Goal: Book appointment/travel/reservation

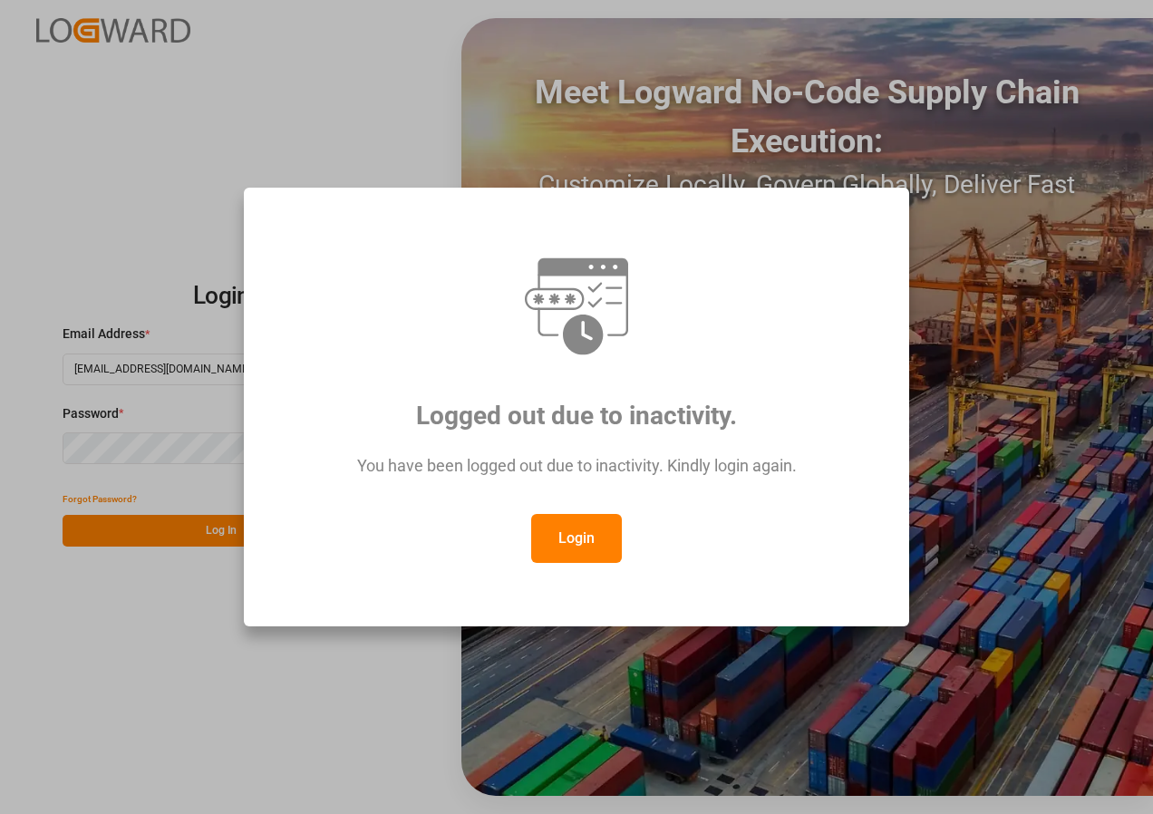
click at [578, 520] on button "Login" at bounding box center [576, 538] width 91 height 49
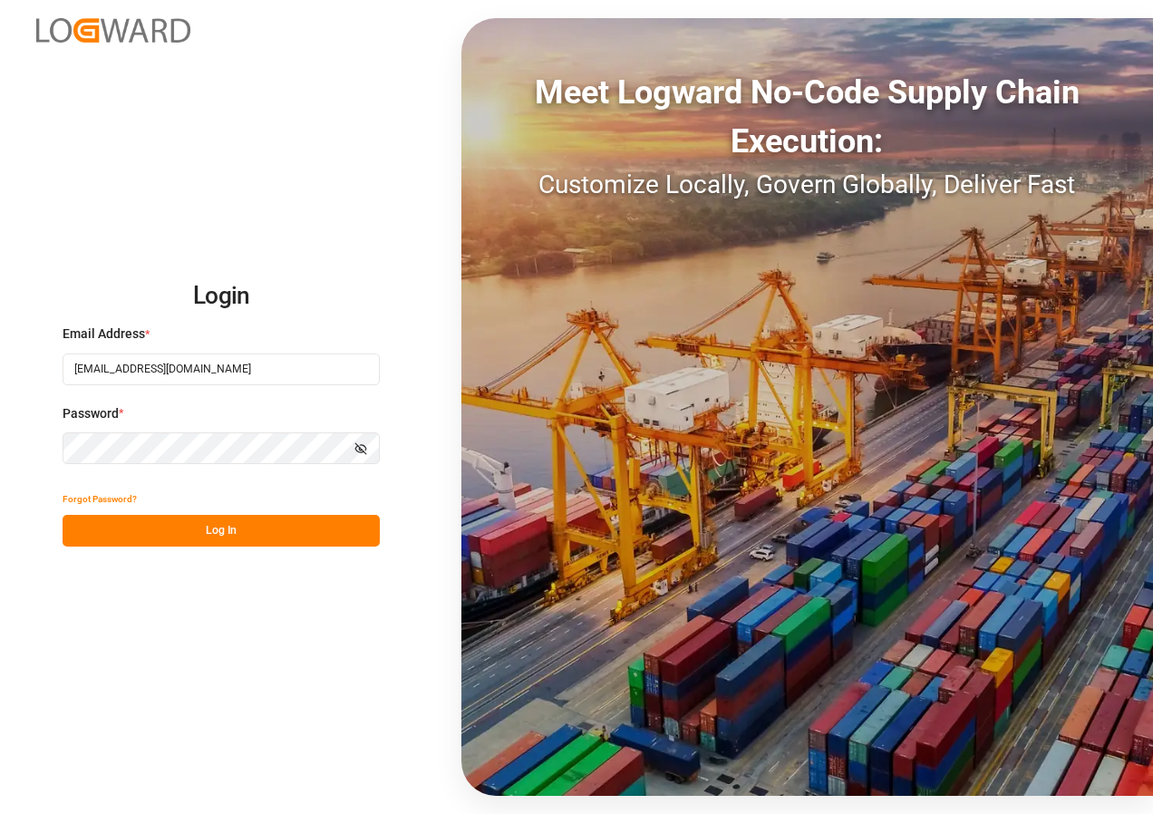
click at [190, 523] on button "Log In" at bounding box center [221, 531] width 317 height 32
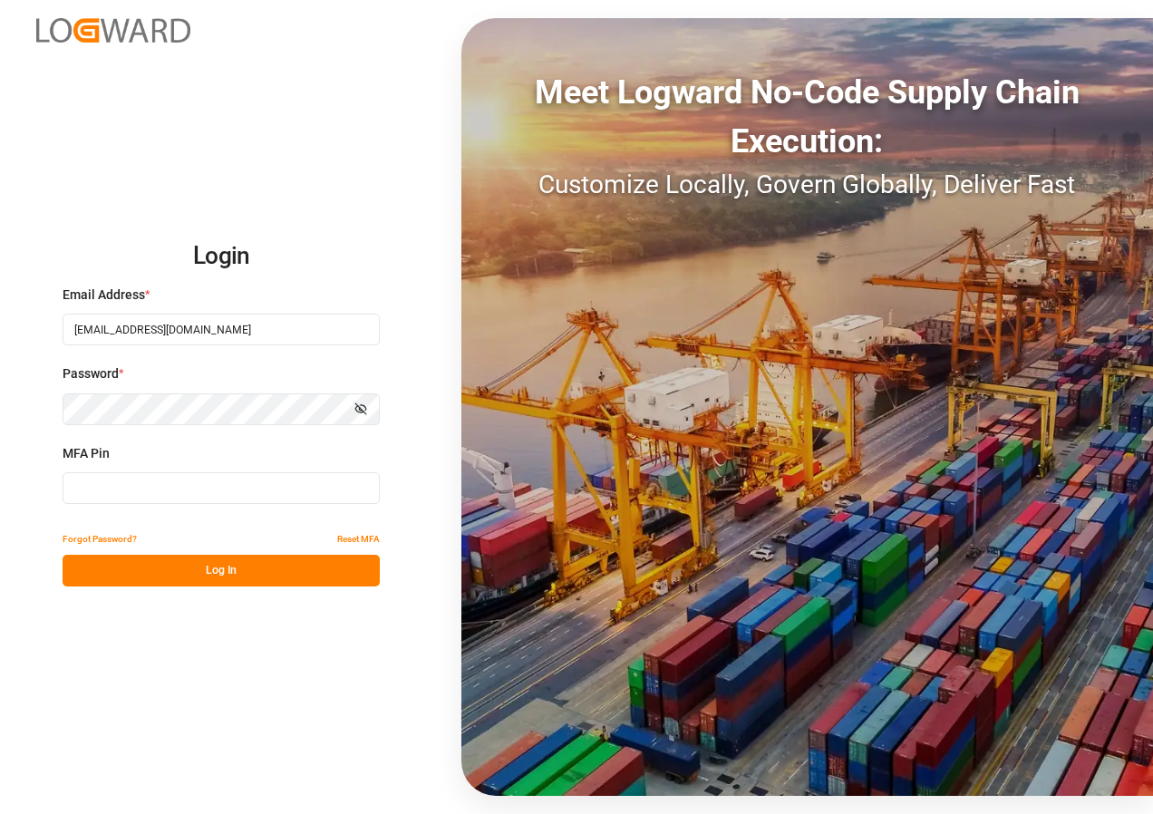
click at [189, 483] on input at bounding box center [221, 488] width 317 height 32
type input "989857"
click at [200, 572] on button "Log In" at bounding box center [221, 571] width 317 height 32
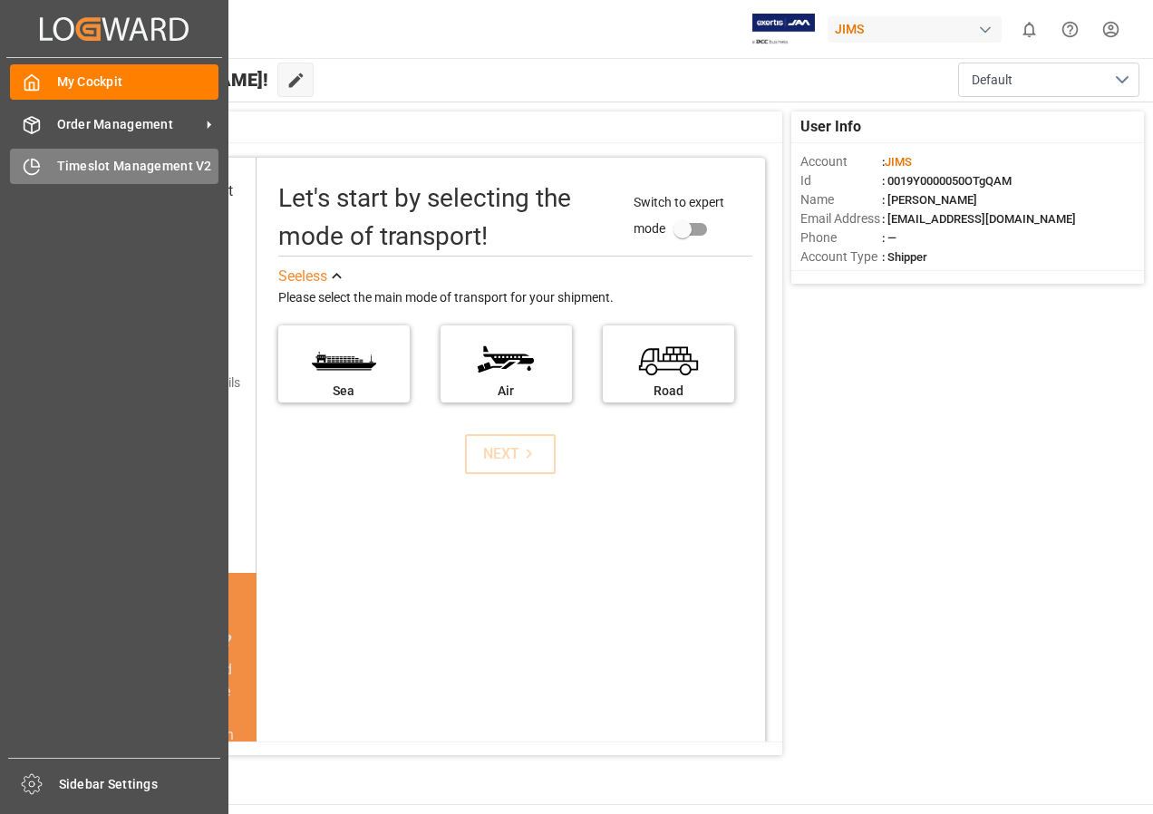
click at [63, 161] on span "Timeslot Management V2" at bounding box center [138, 166] width 162 height 19
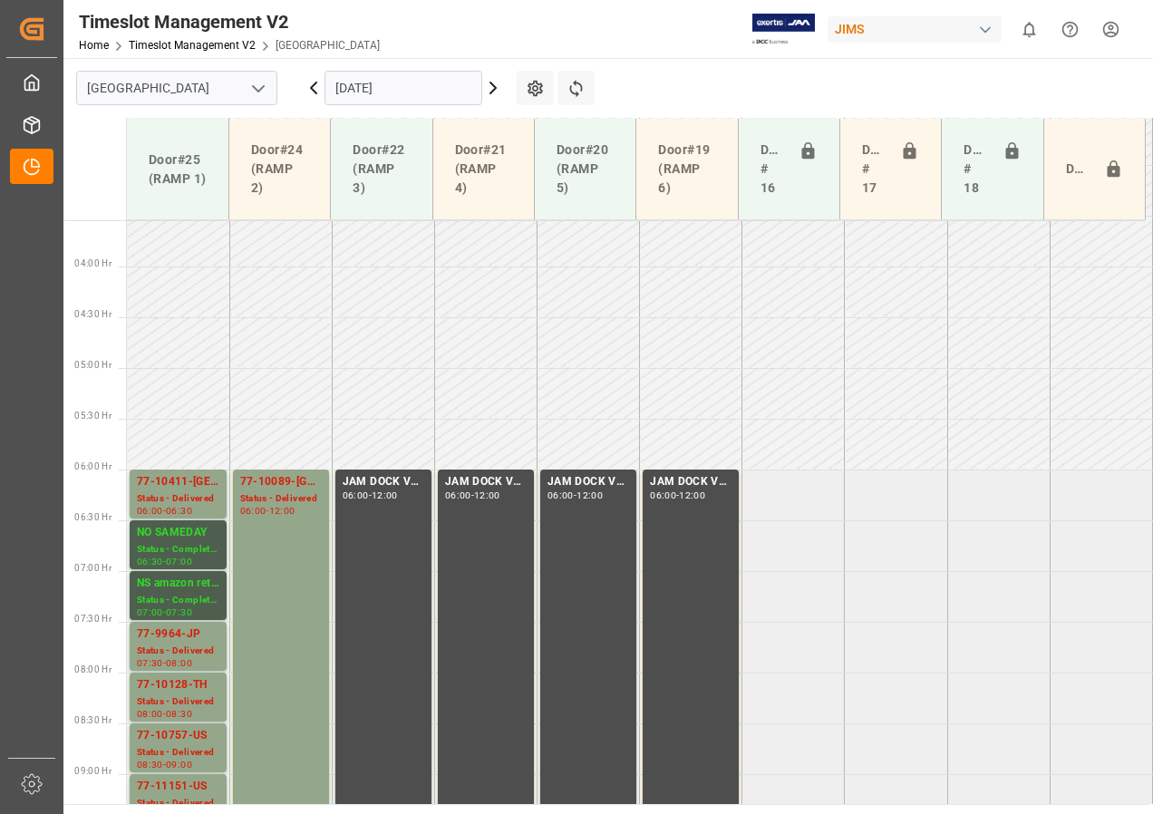
scroll to position [541, 0]
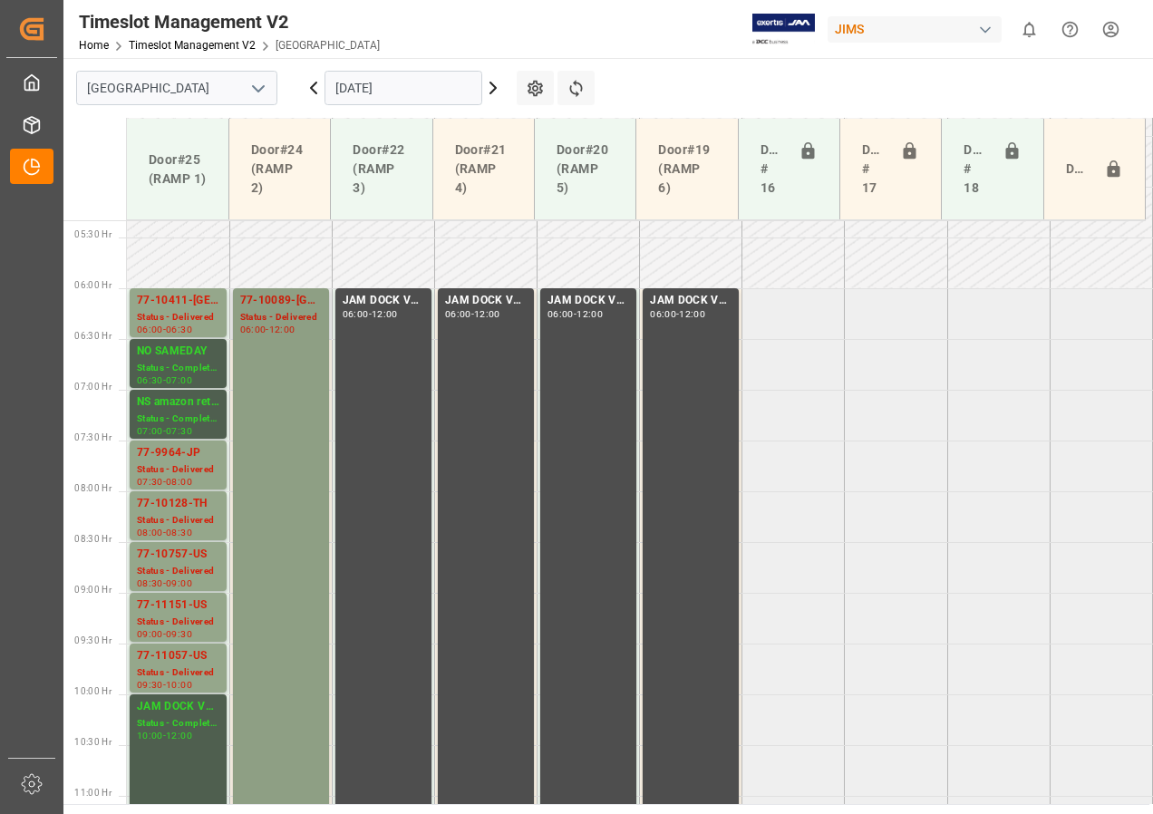
click at [310, 363] on div "77-10089-GB Status - Delivered 06:00 - 12:00" at bounding box center [281, 592] width 82 height 600
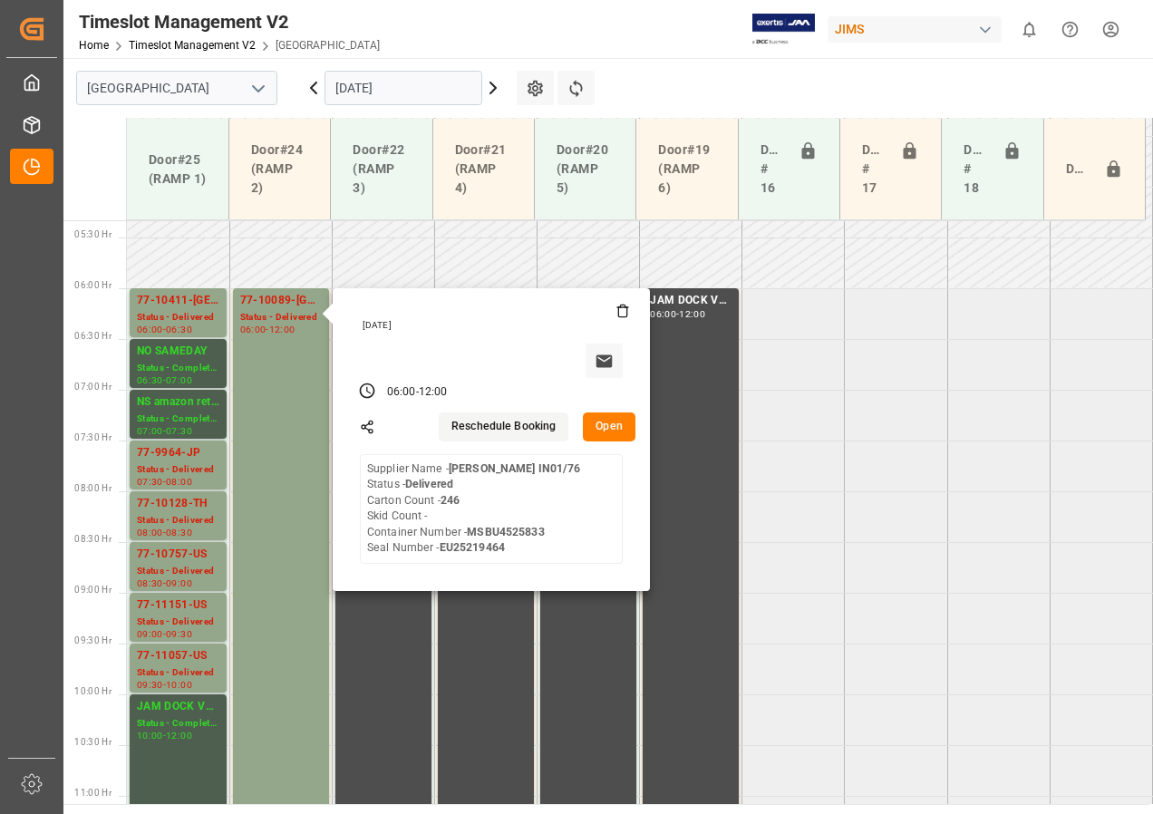
click at [346, 85] on input "[DATE]" at bounding box center [403, 88] width 158 height 34
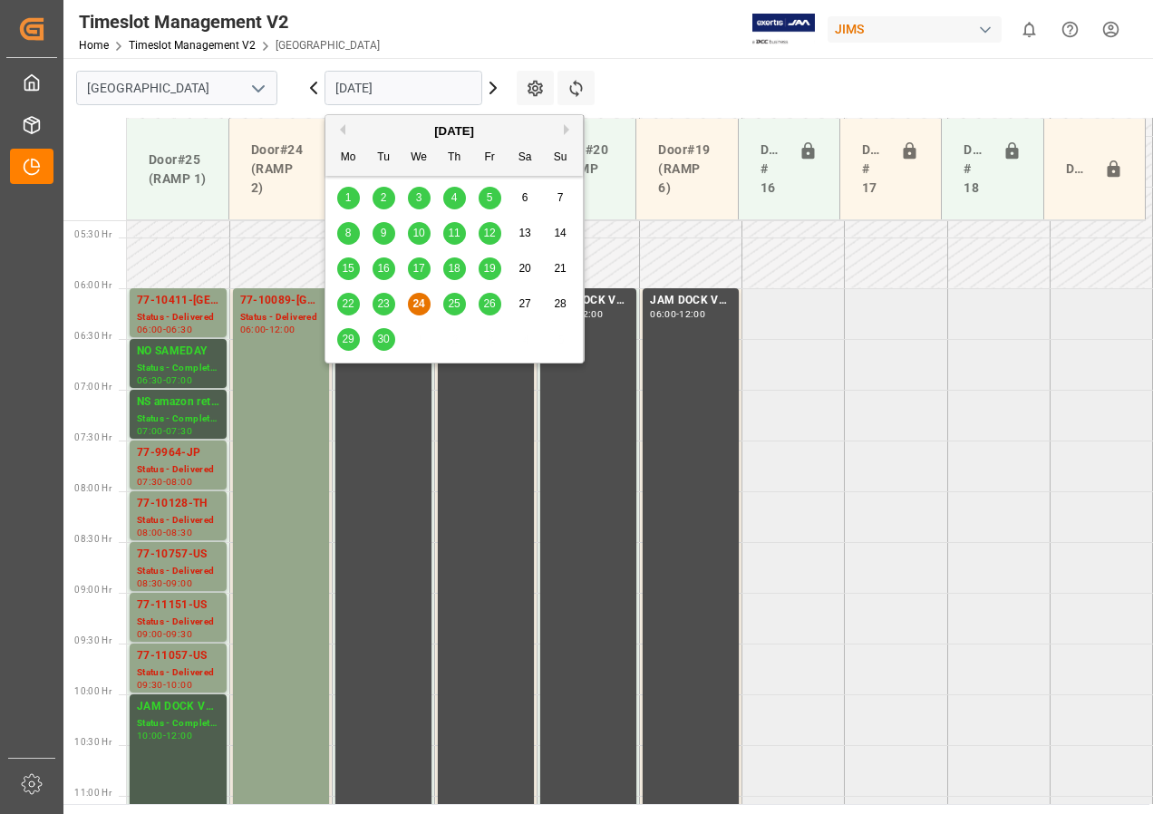
click at [462, 305] on div "25" at bounding box center [454, 305] width 23 height 22
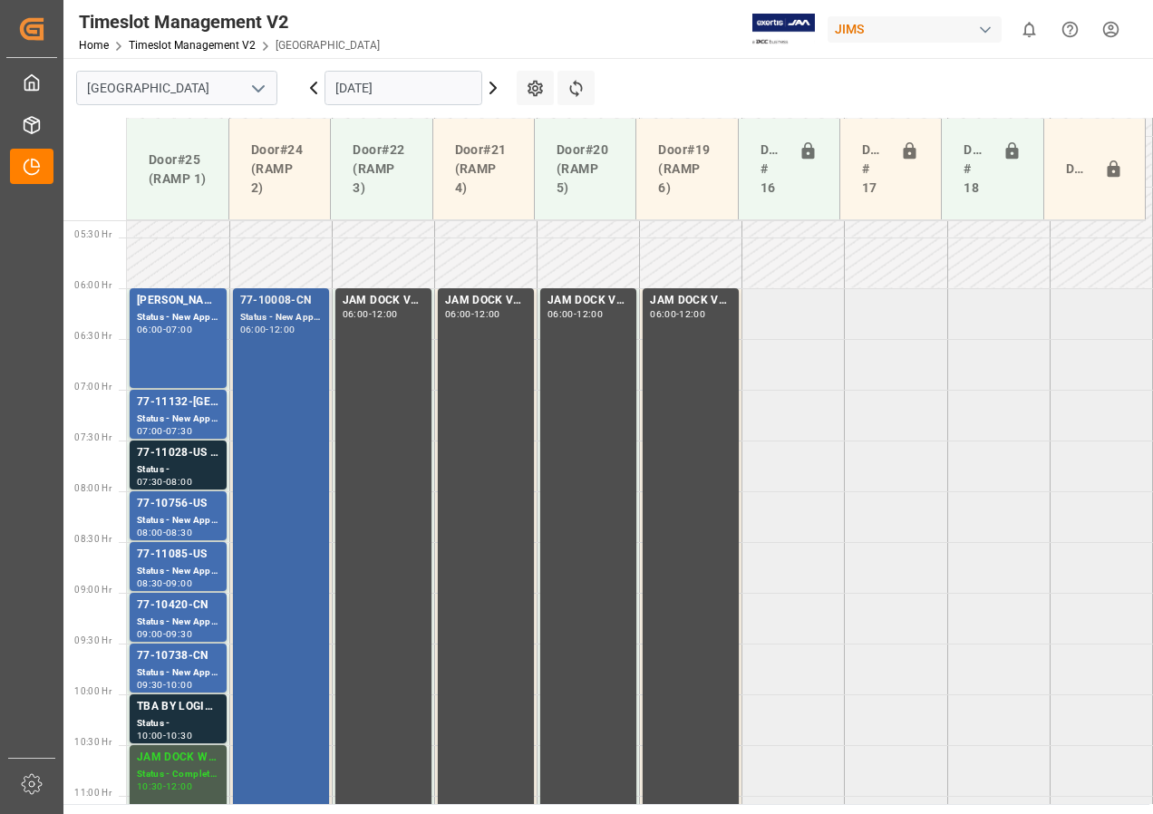
click at [274, 314] on div "Status - New Appointment" at bounding box center [281, 317] width 82 height 15
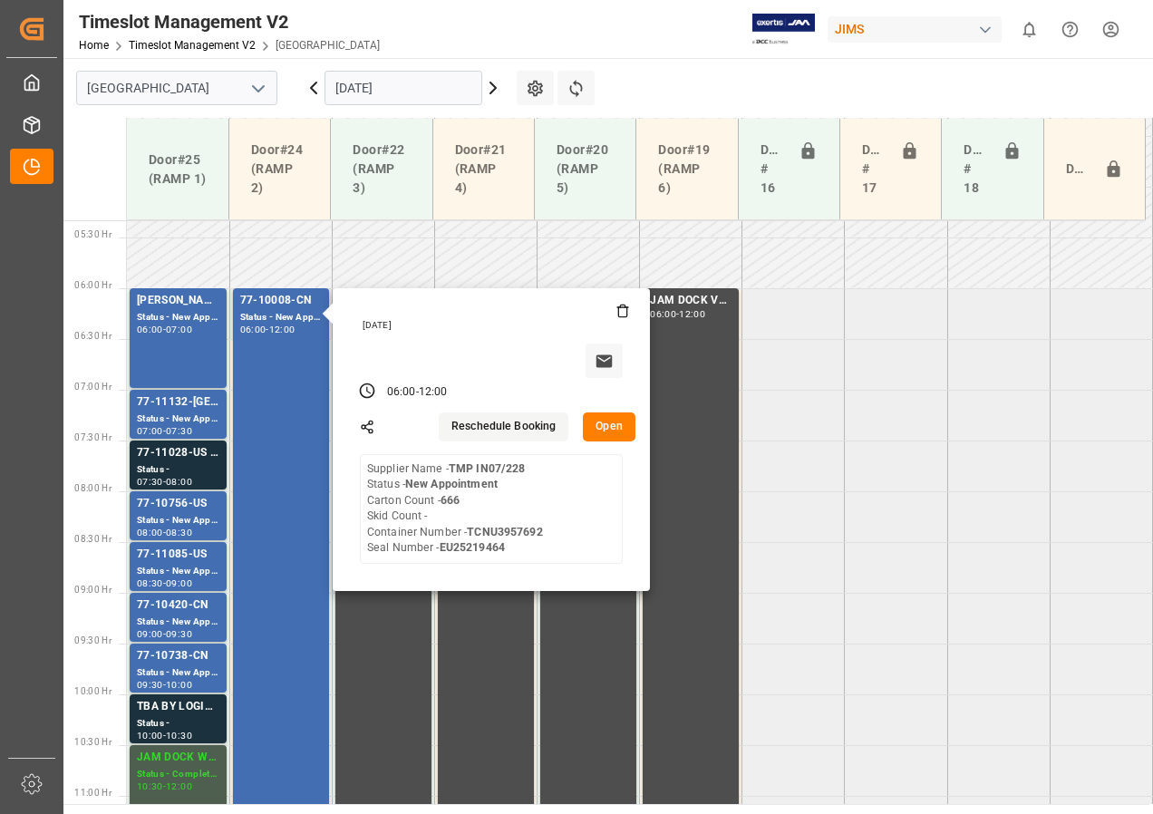
click at [596, 427] on button "Open" at bounding box center [609, 426] width 53 height 29
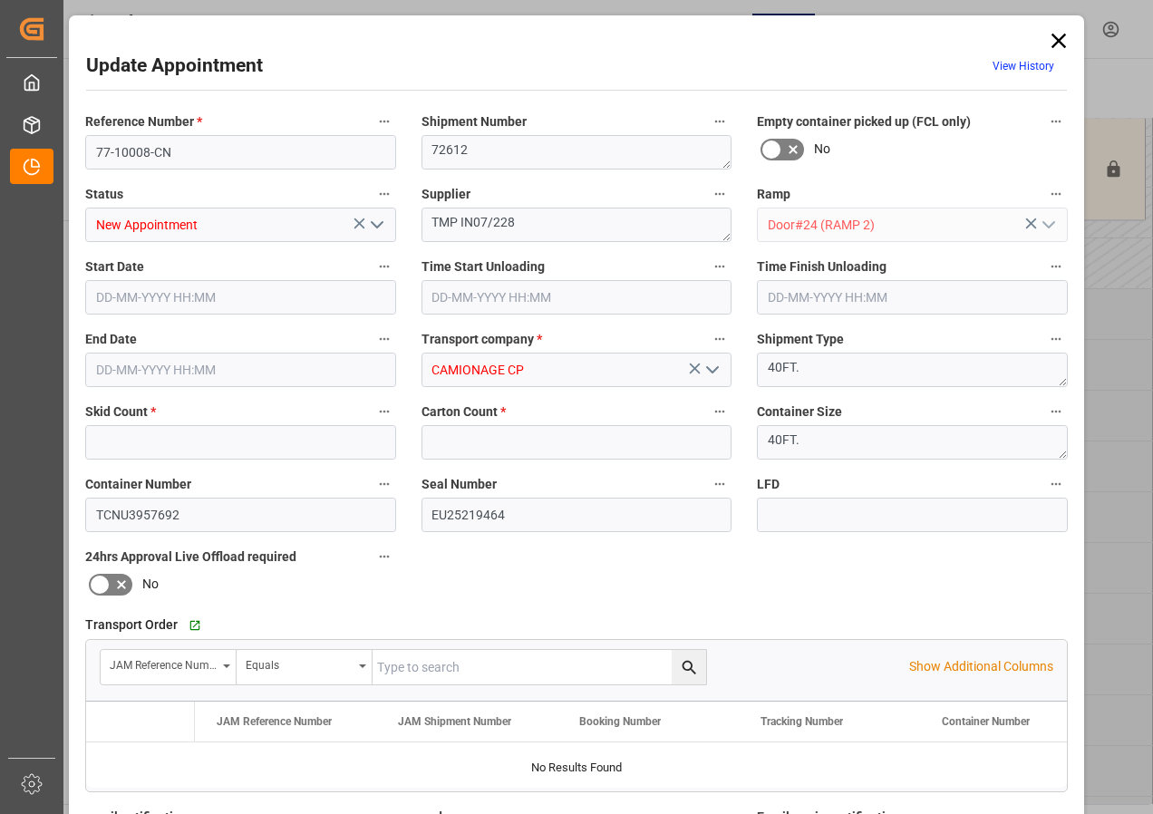
type input "0"
type input "666"
type input "[DATE] 06:00"
type input "[DATE] 12:00"
type input "[DATE] 20:05"
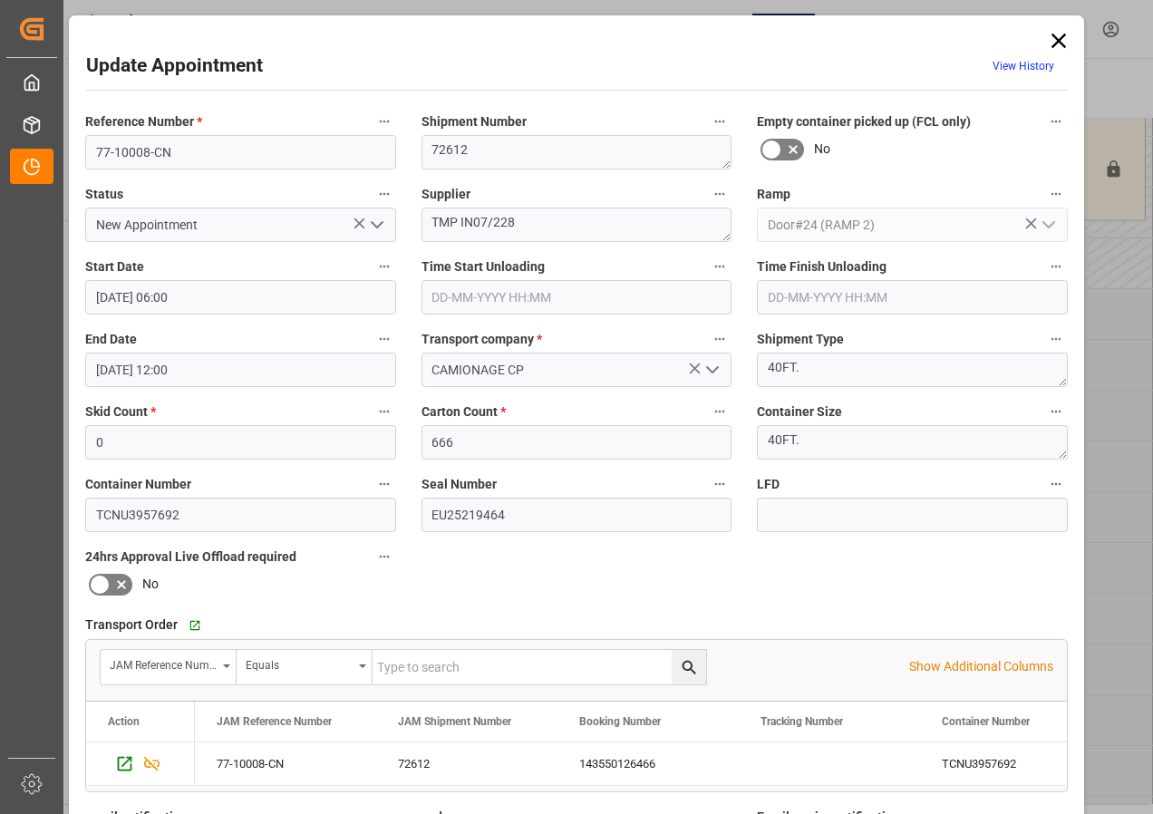
click at [1059, 34] on icon at bounding box center [1058, 40] width 25 height 25
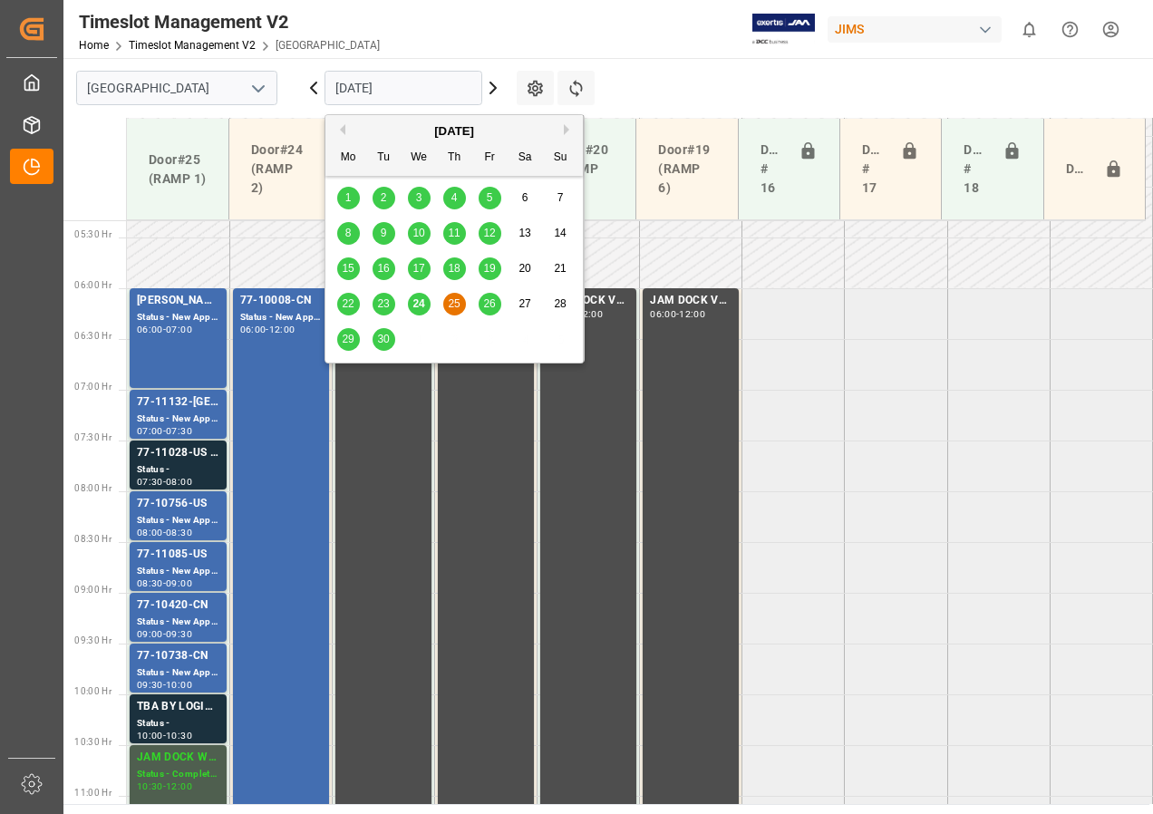
click at [344, 86] on input "[DATE]" at bounding box center [403, 88] width 158 height 34
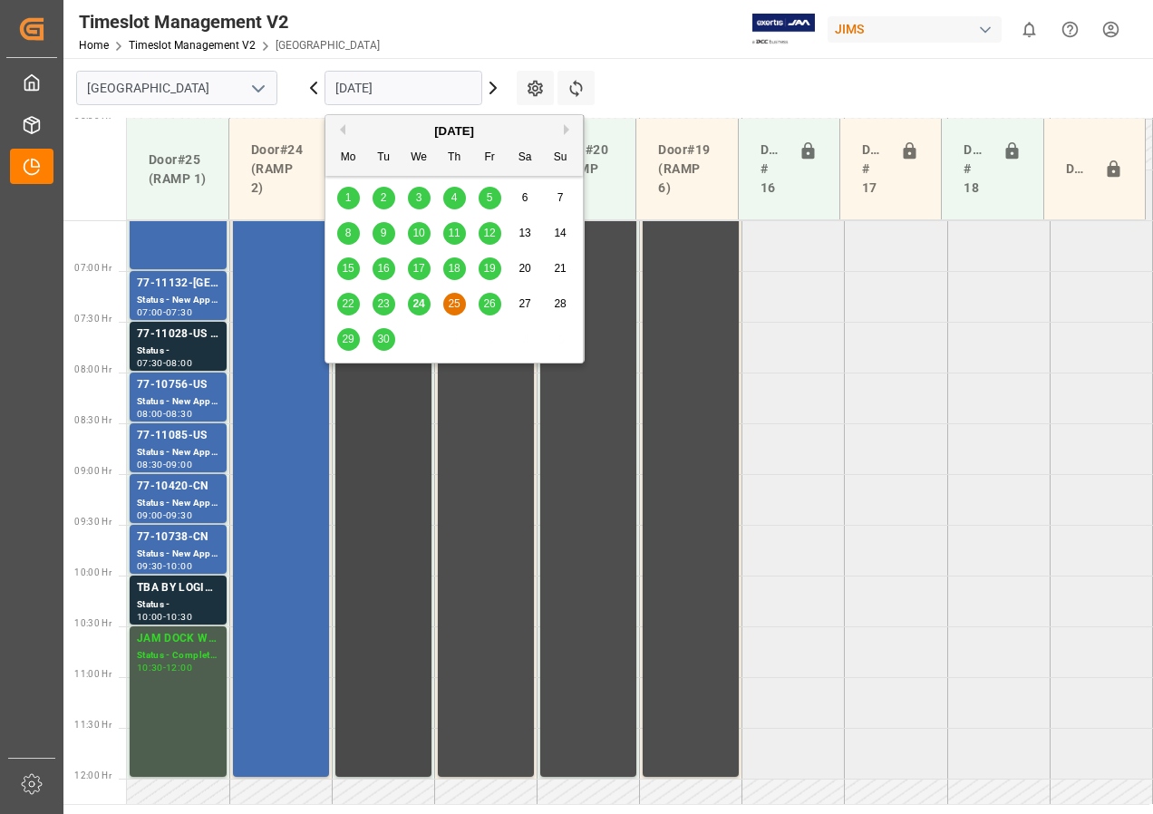
scroll to position [632, 0]
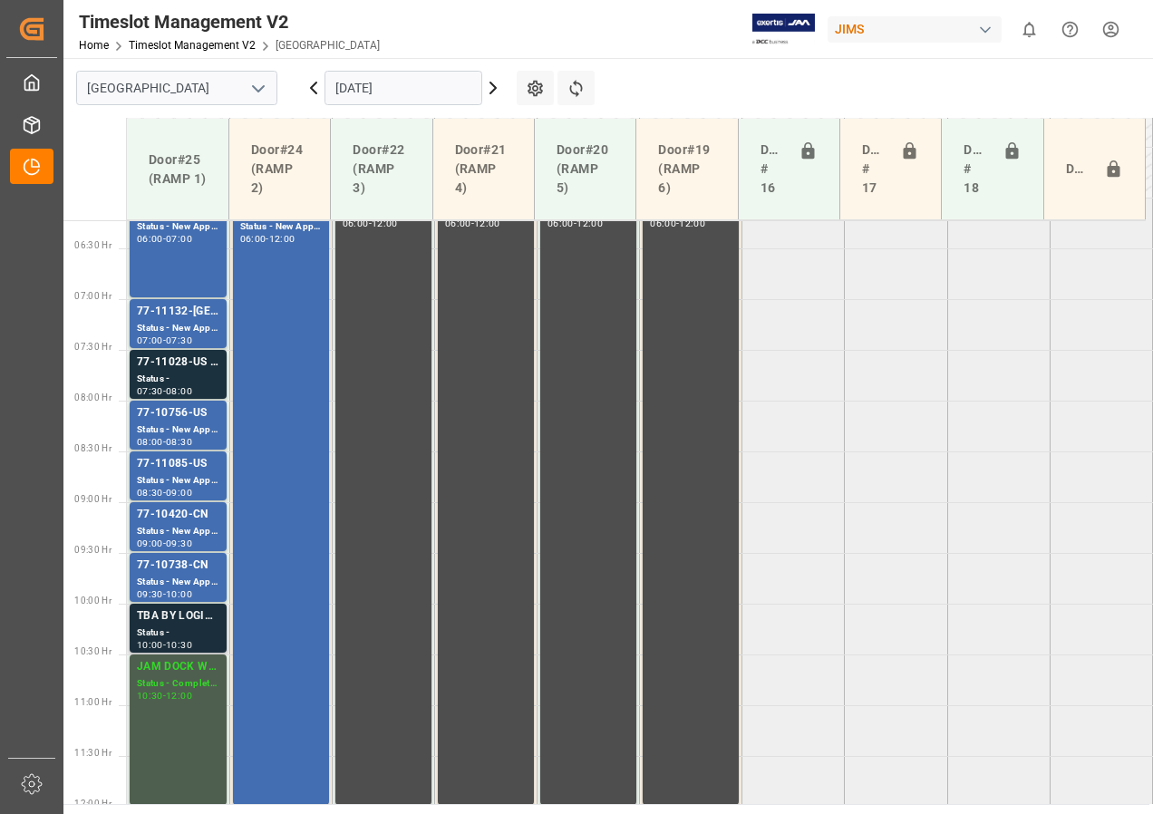
click at [188, 626] on div "Status -" at bounding box center [178, 632] width 82 height 15
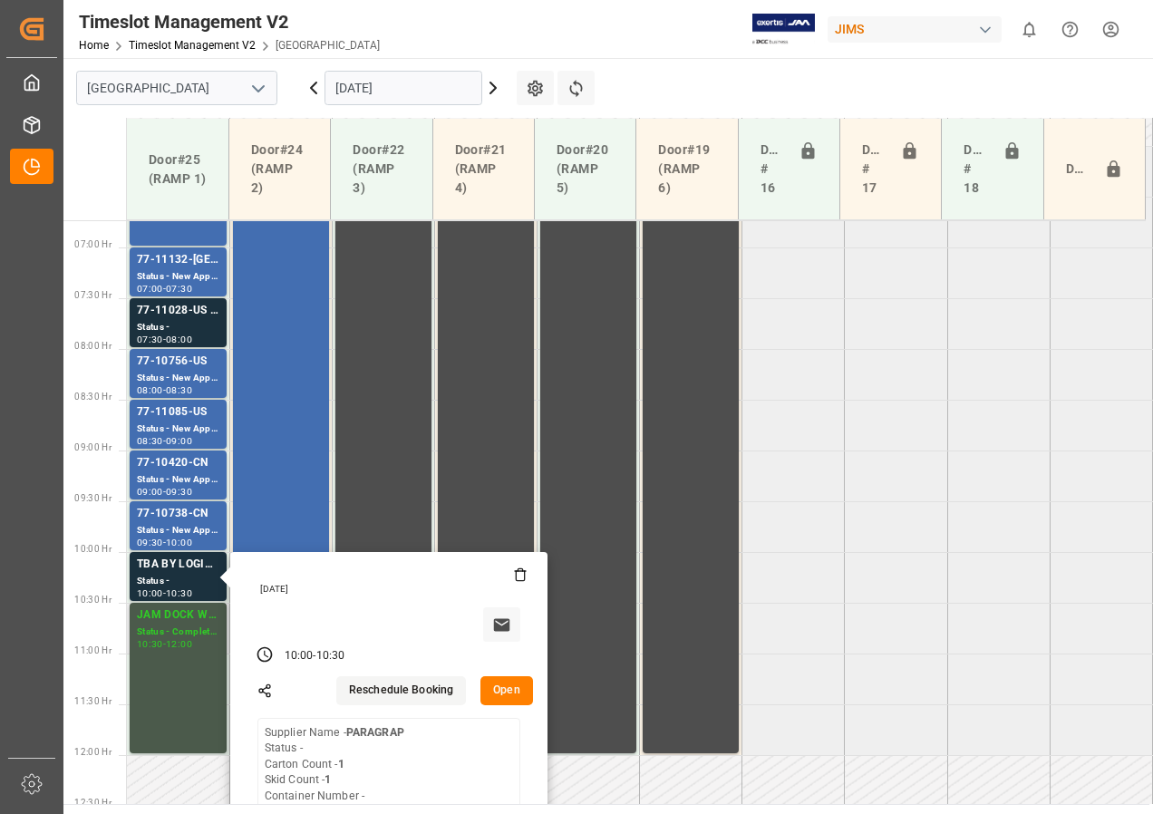
scroll to position [722, 0]
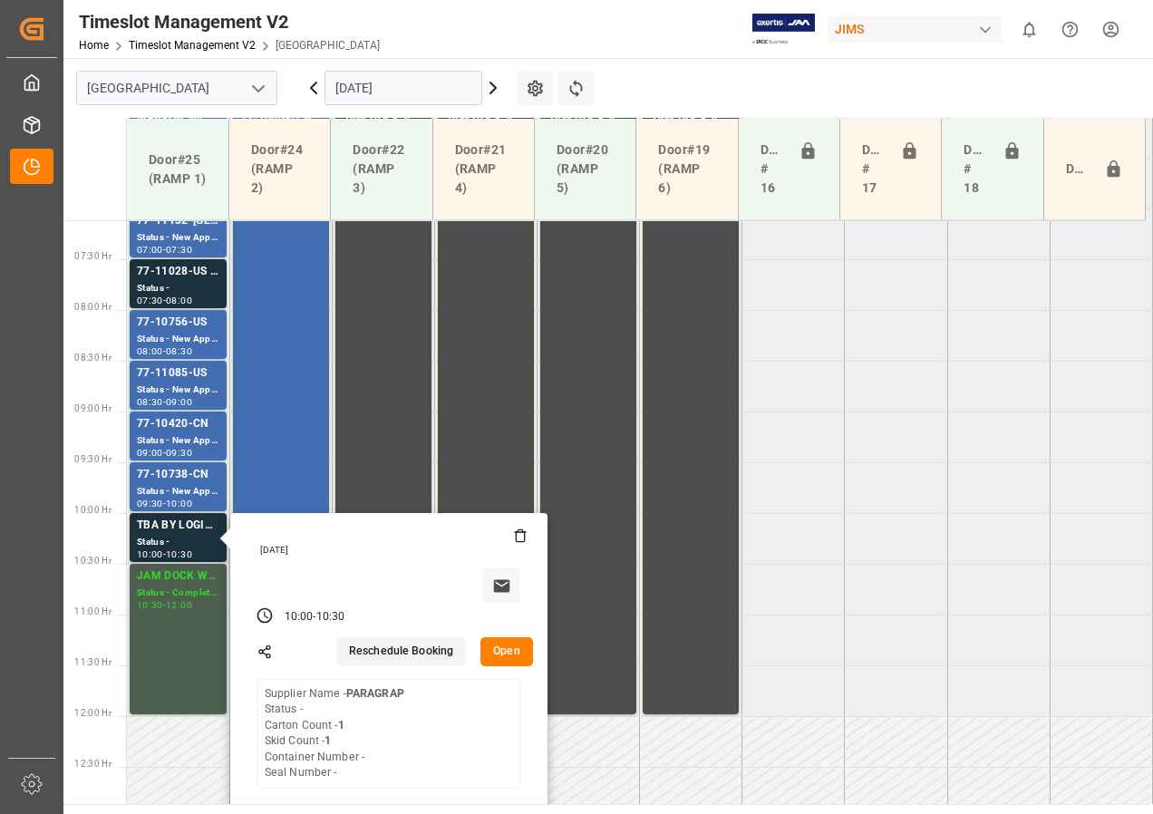
click at [352, 699] on b "PARAGRAP" at bounding box center [375, 693] width 58 height 13
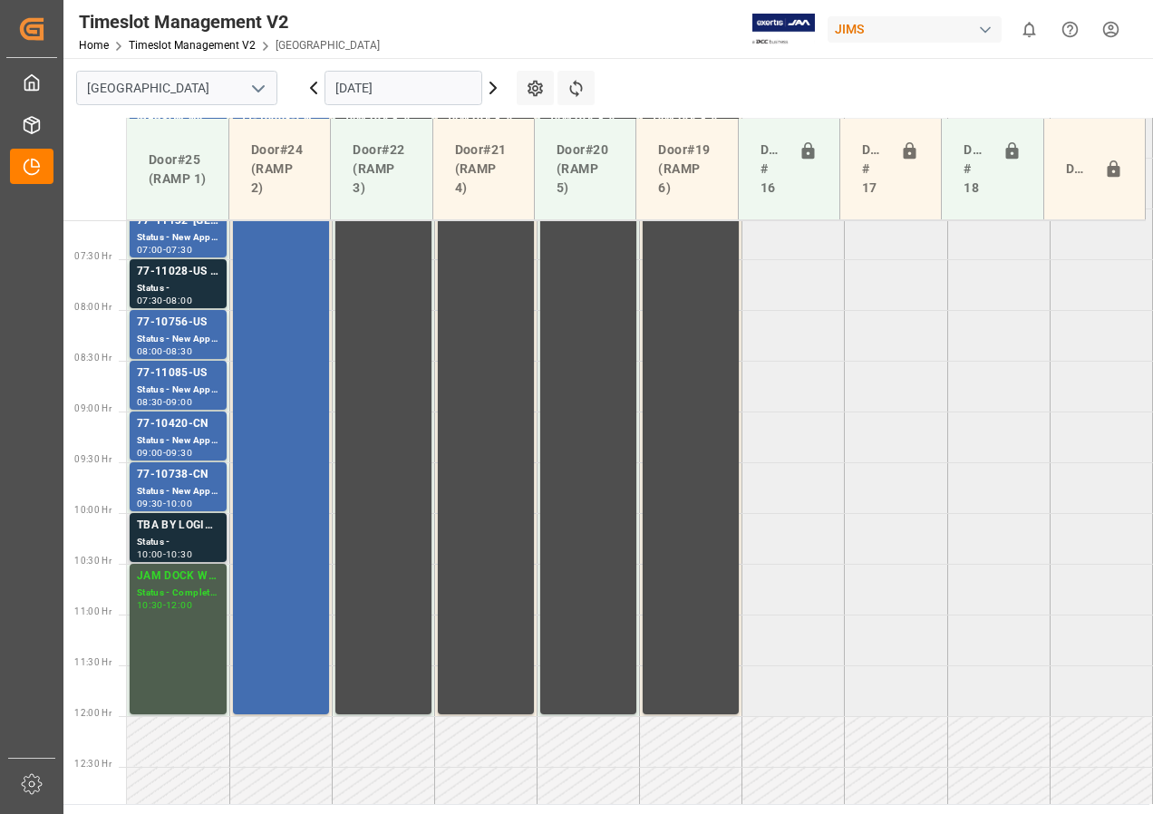
click at [205, 534] on div "TBA BY LOGISTICS" at bounding box center [178, 526] width 82 height 18
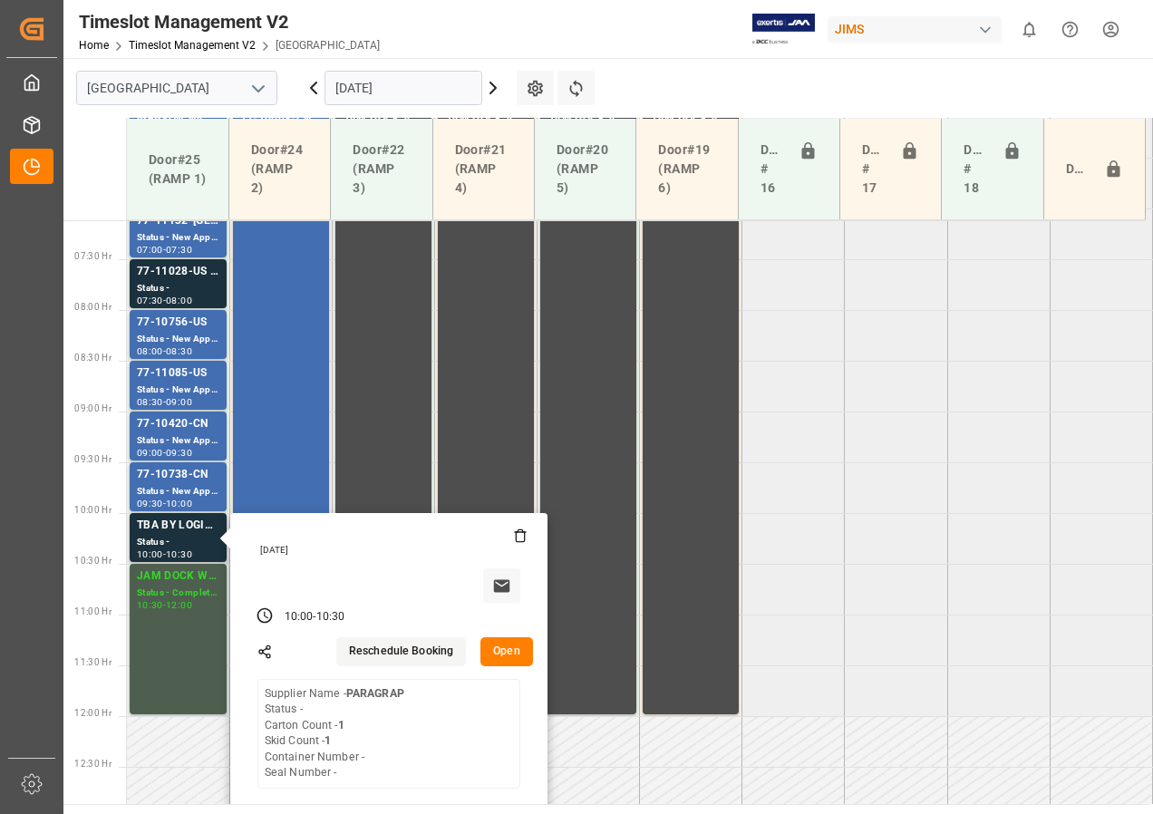
click at [490, 656] on button "Open" at bounding box center [506, 651] width 53 height 29
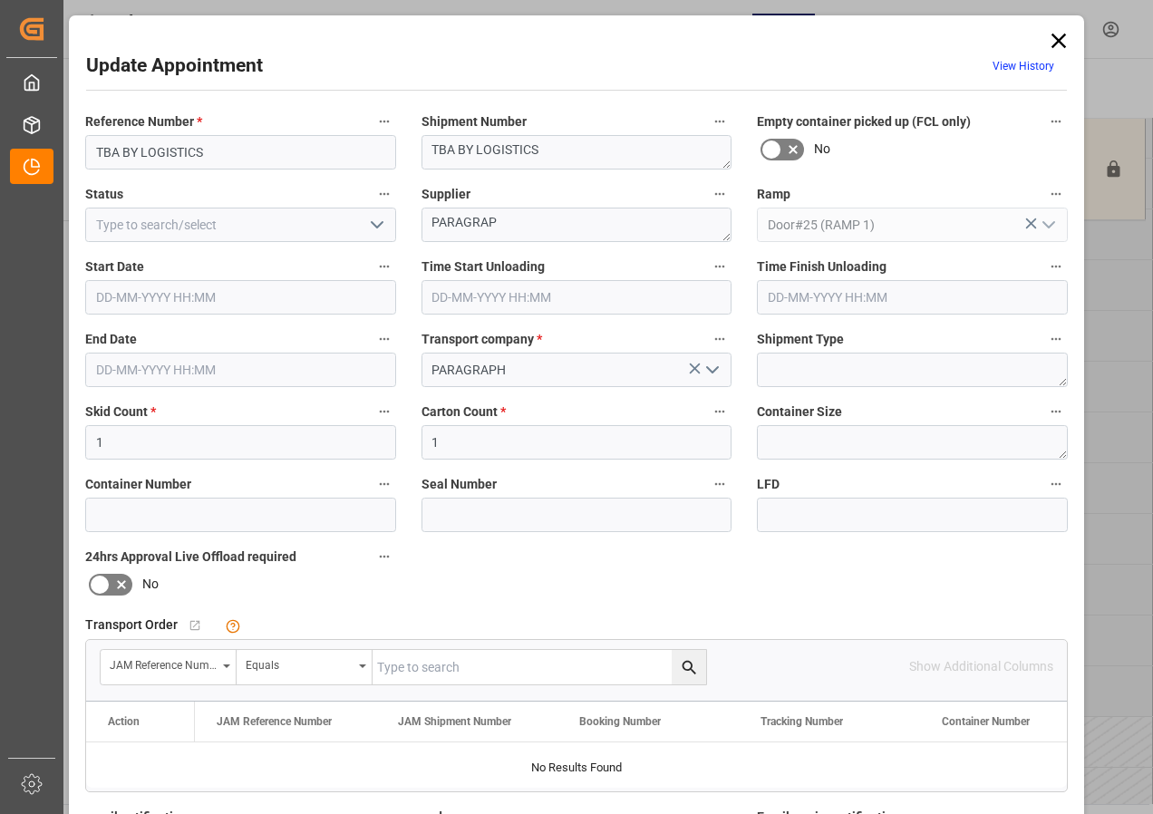
type input "[DATE] 10:00"
type input "[DATE] 10:30"
type input "[DATE] 16:38"
click at [511, 227] on textarea "PARAGRAP" at bounding box center [576, 225] width 311 height 34
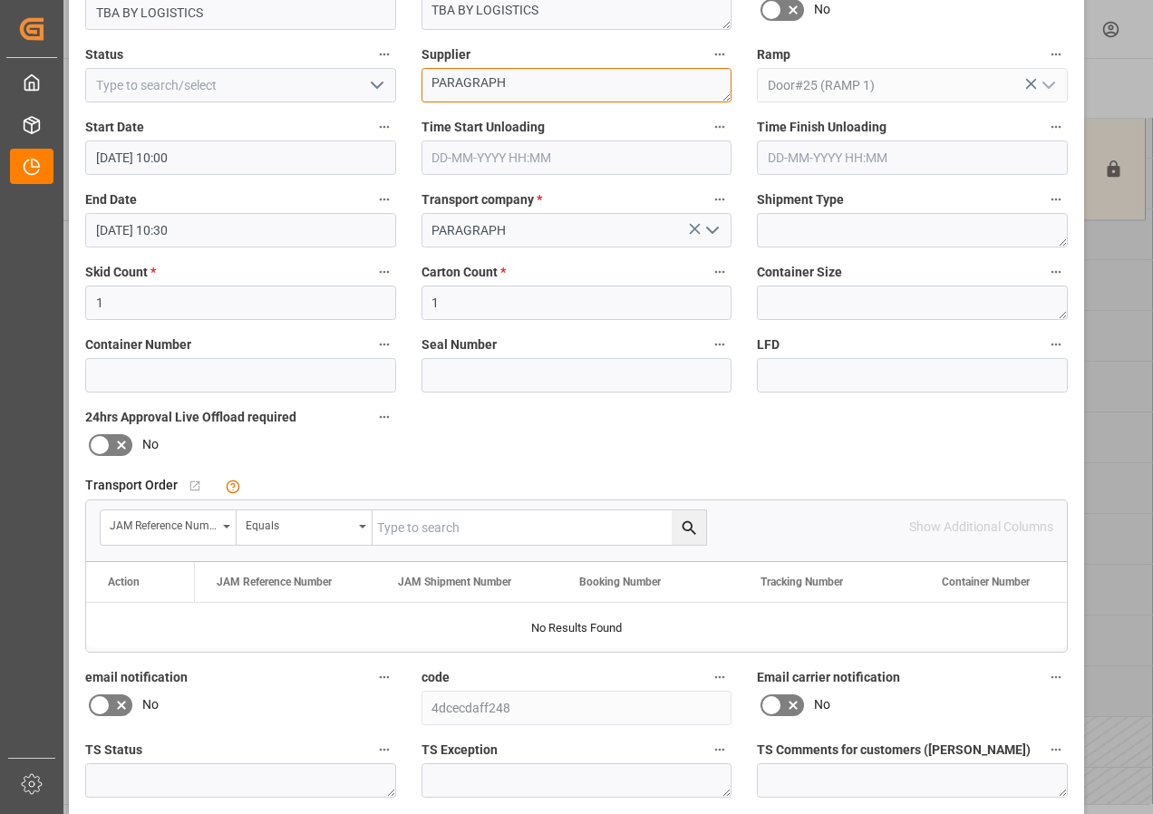
scroll to position [288, 0]
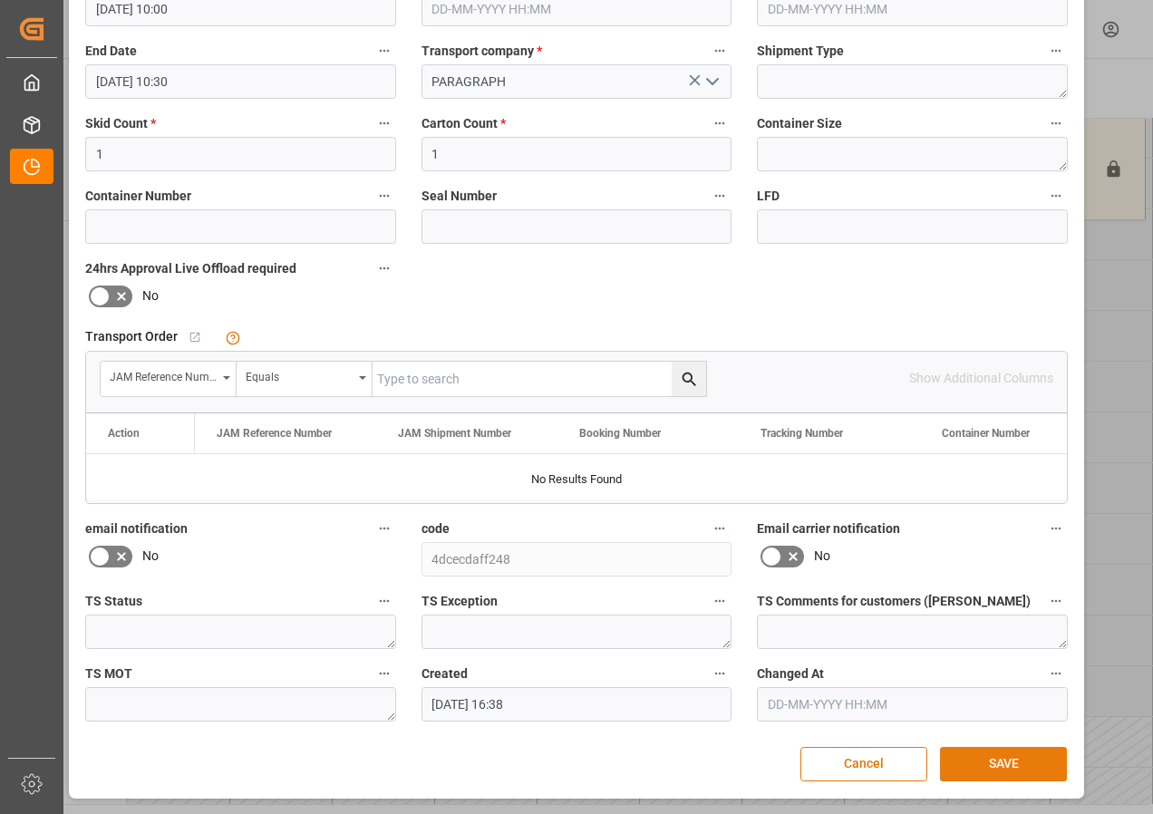
type textarea "PARAGRAPH"
click at [984, 757] on button "SAVE" at bounding box center [1003, 764] width 127 height 34
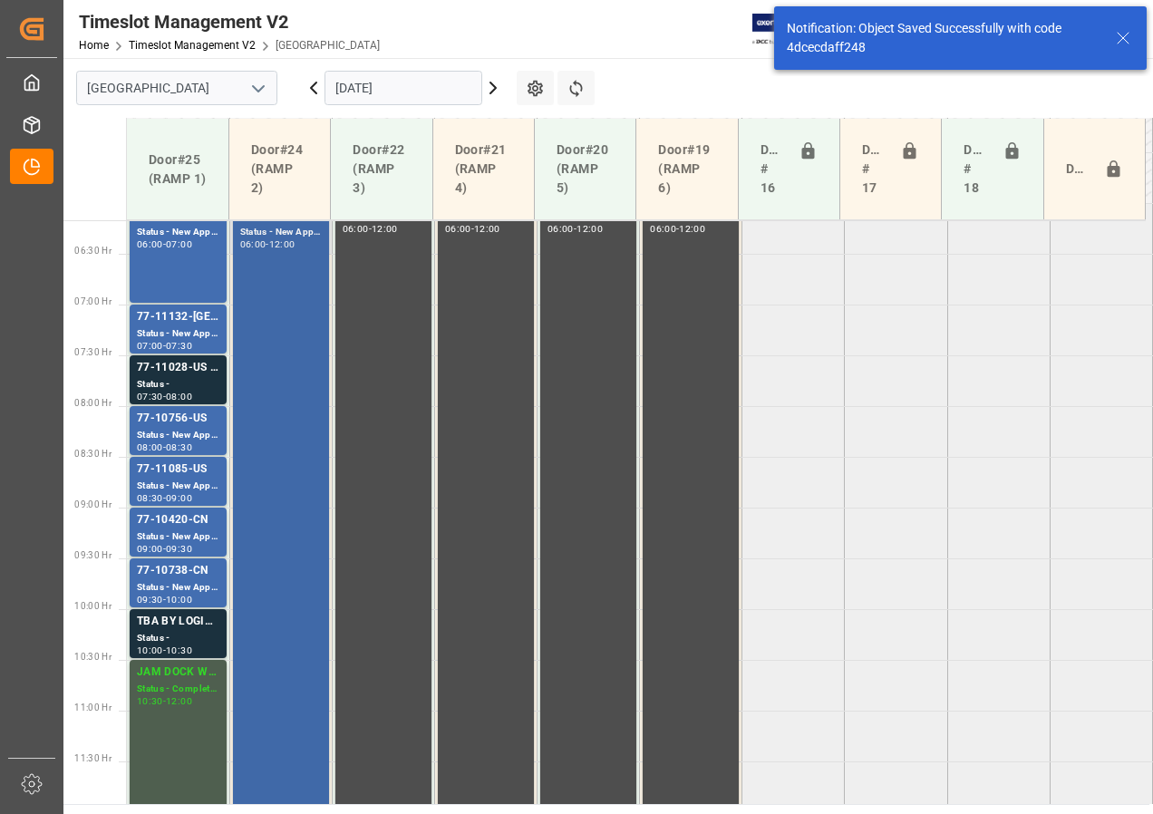
scroll to position [627, 0]
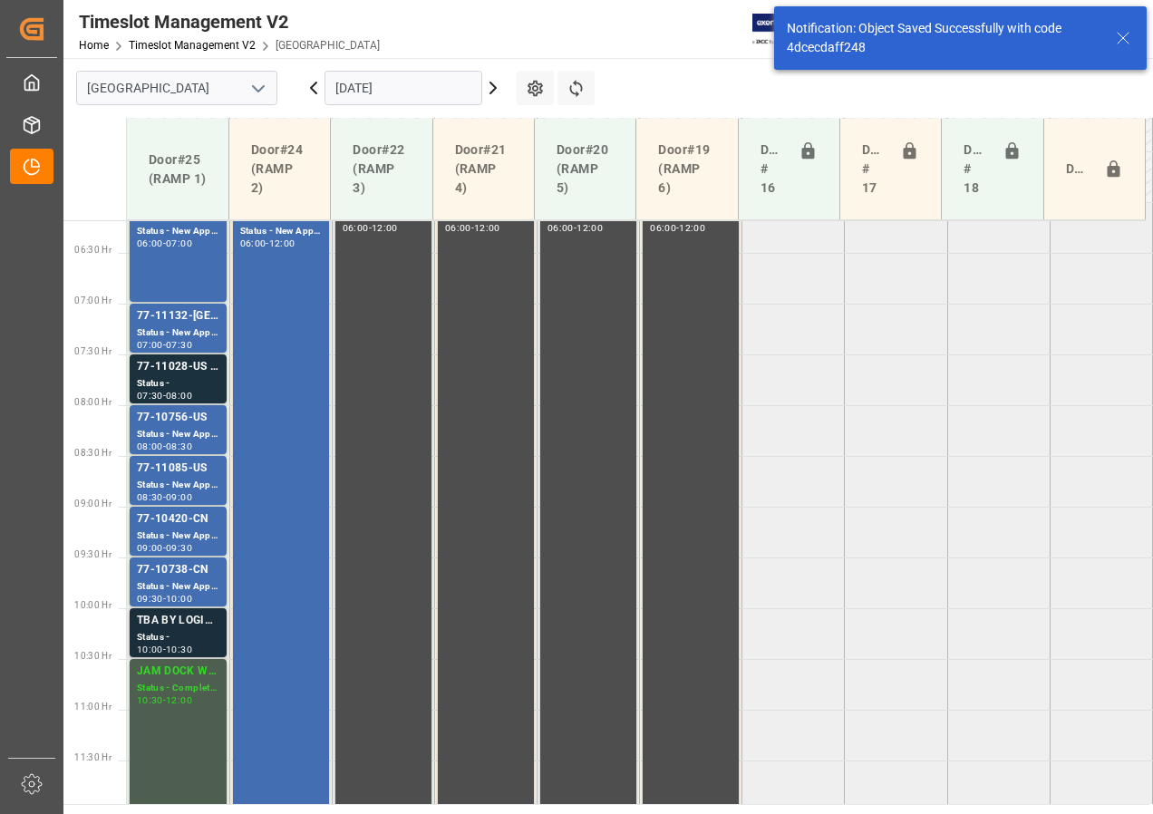
click at [182, 635] on div "Status -" at bounding box center [178, 637] width 82 height 15
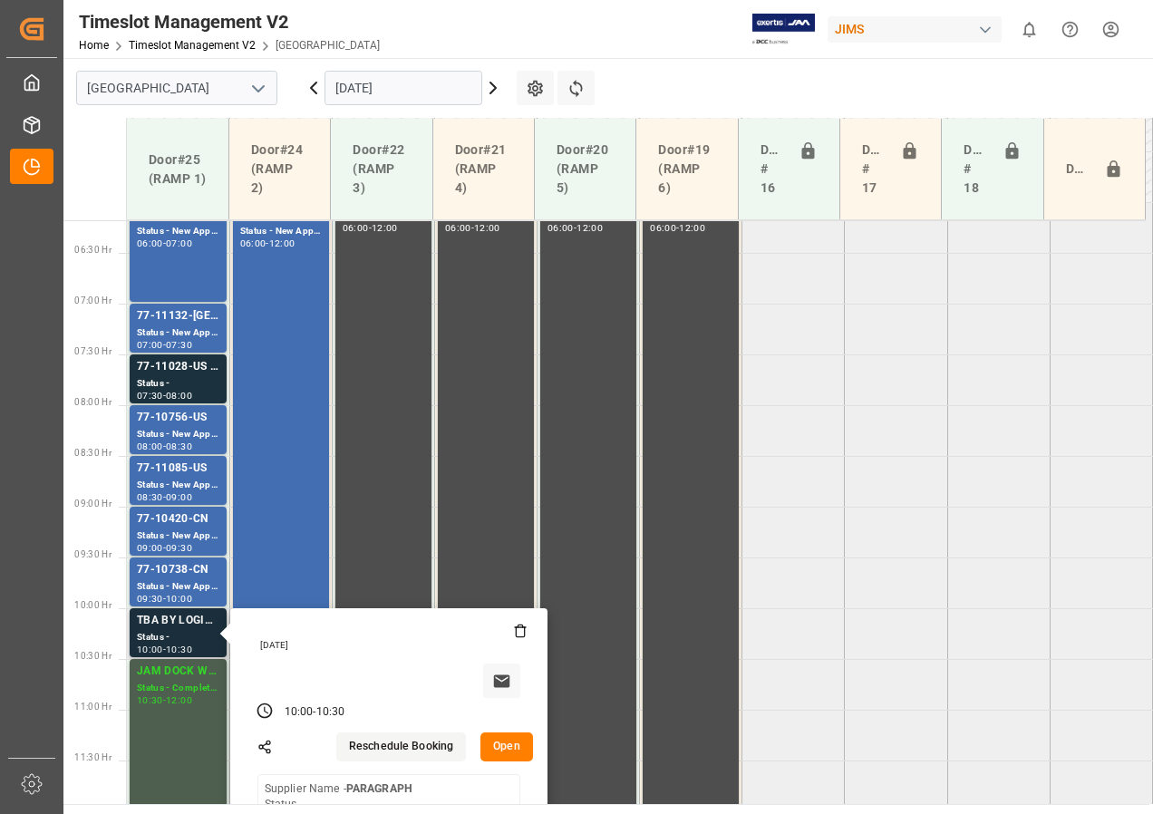
scroll to position [718, 0]
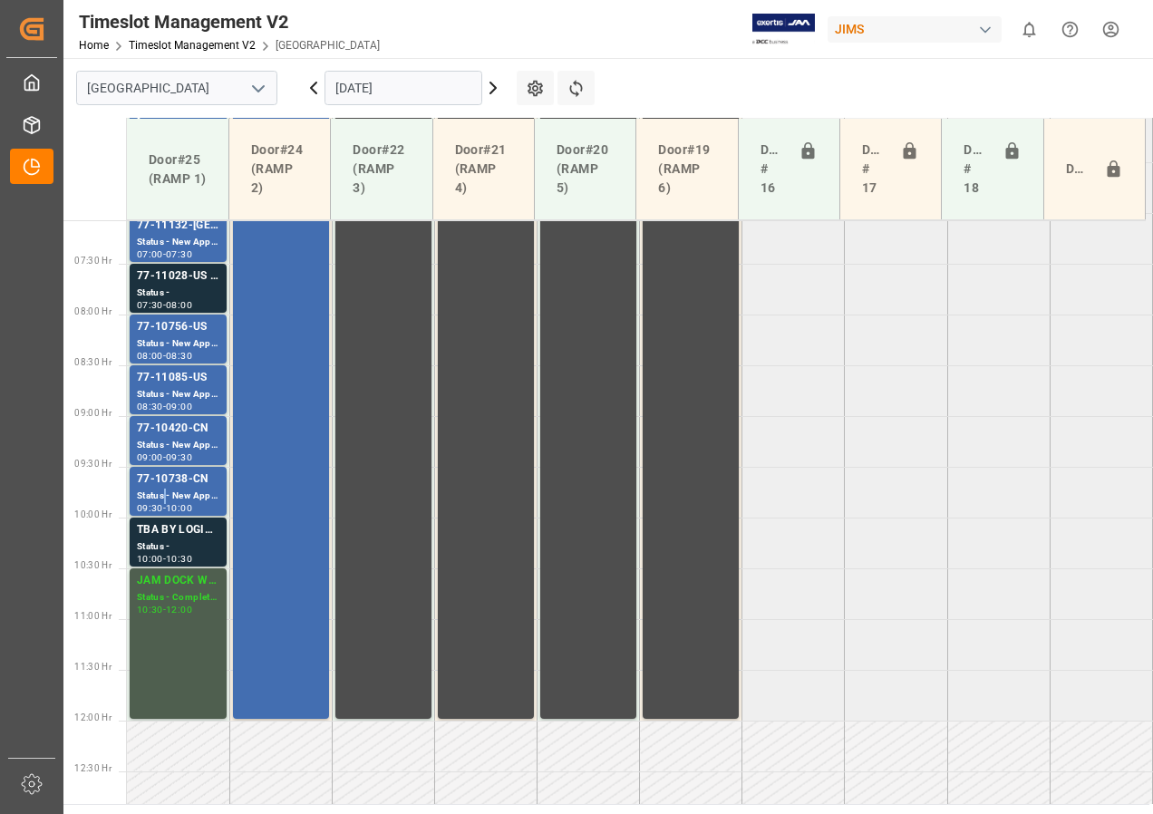
click at [163, 490] on div "Status - New Appointment" at bounding box center [178, 496] width 82 height 15
click at [170, 451] on div "Status - New Appointment" at bounding box center [178, 445] width 82 height 15
click at [170, 392] on div "Status - New Appointment" at bounding box center [178, 394] width 82 height 15
click at [168, 344] on div "Status - New Appointment" at bounding box center [178, 343] width 82 height 15
click at [175, 294] on div "Status -" at bounding box center [178, 293] width 82 height 15
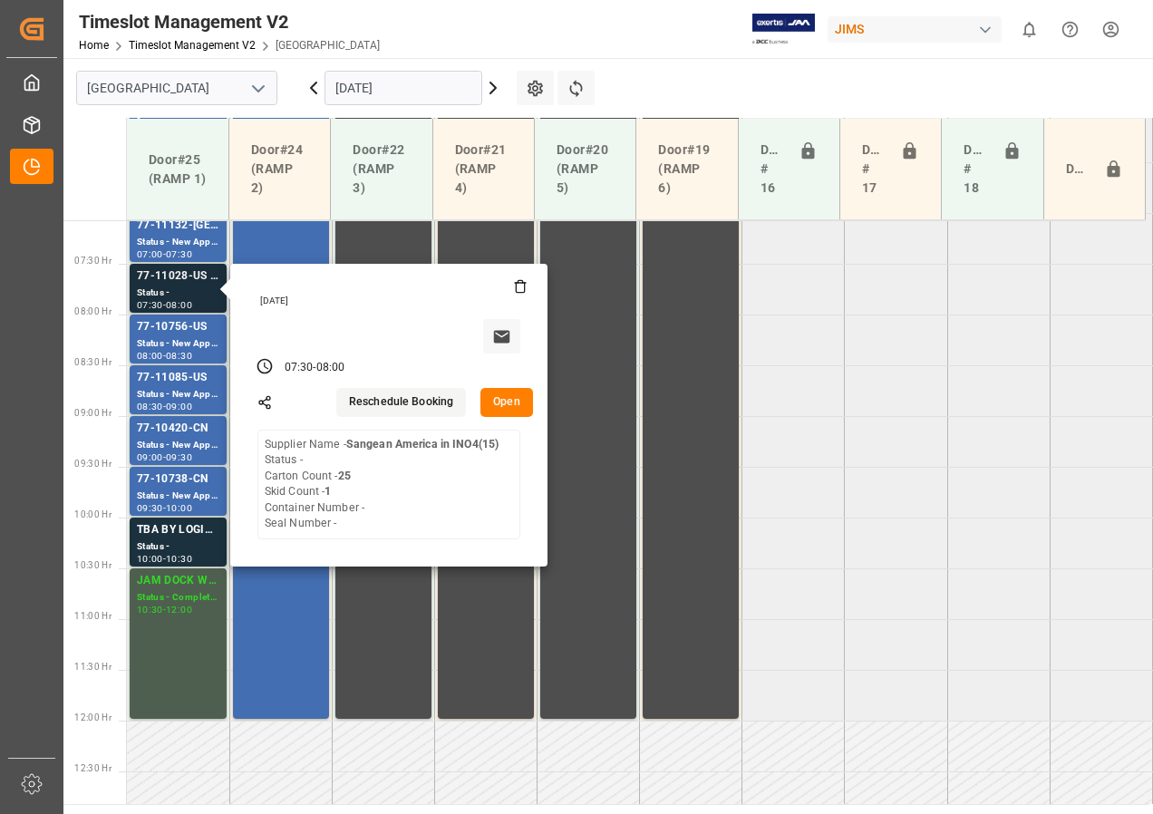
scroll to position [627, 0]
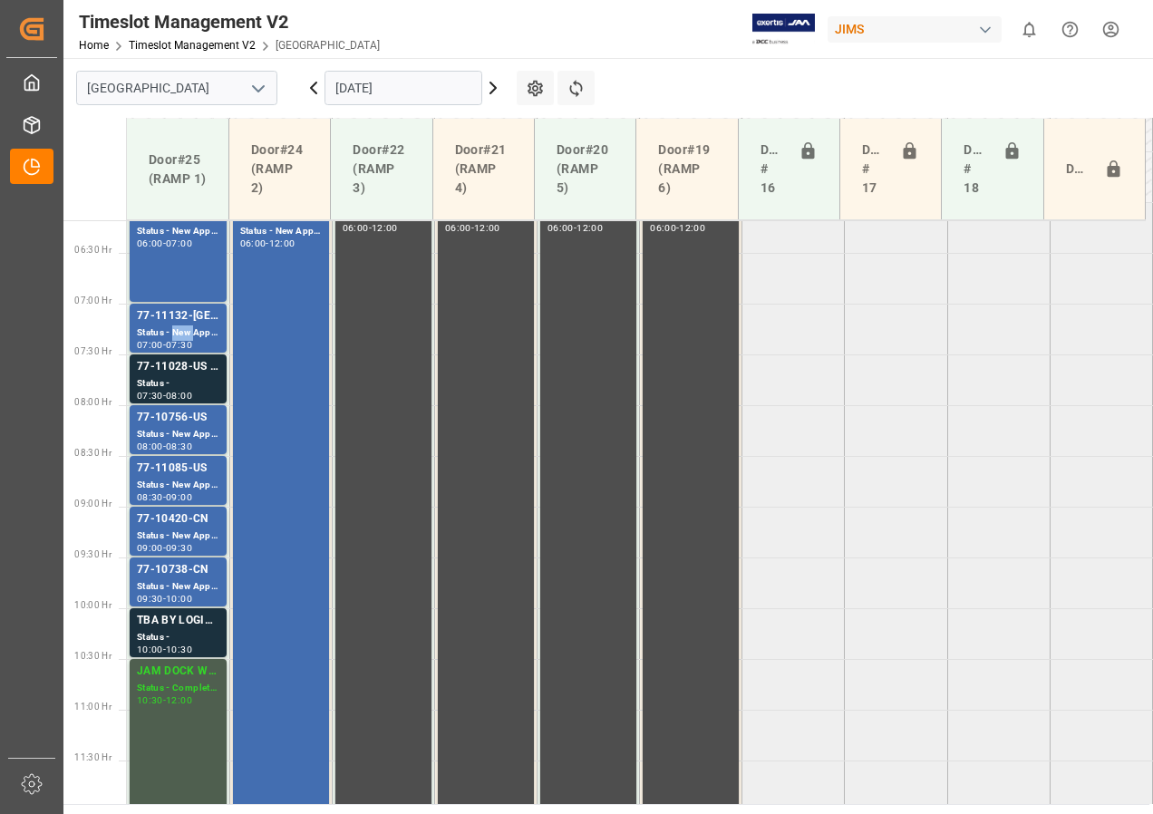
click at [186, 331] on div "Status - New Appointment" at bounding box center [178, 332] width 82 height 15
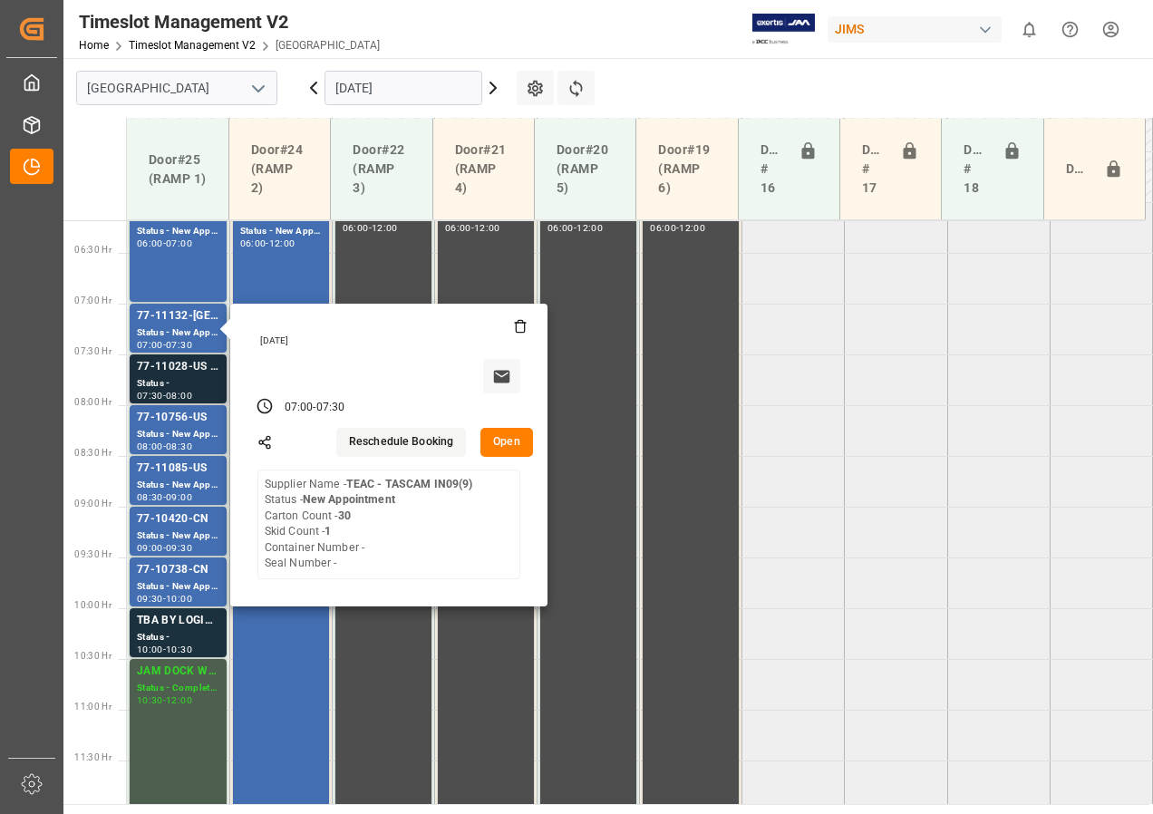
scroll to position [446, 0]
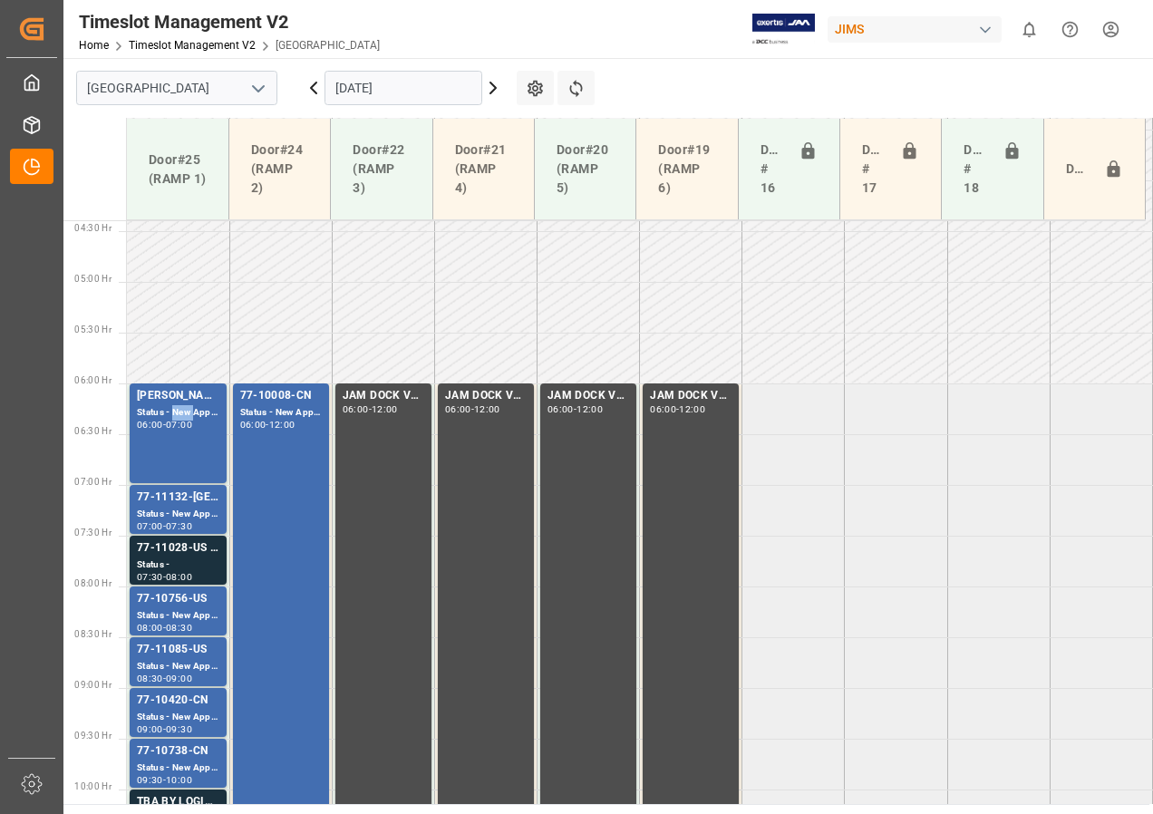
click at [186, 413] on div "Status - New Appointment" at bounding box center [178, 412] width 82 height 15
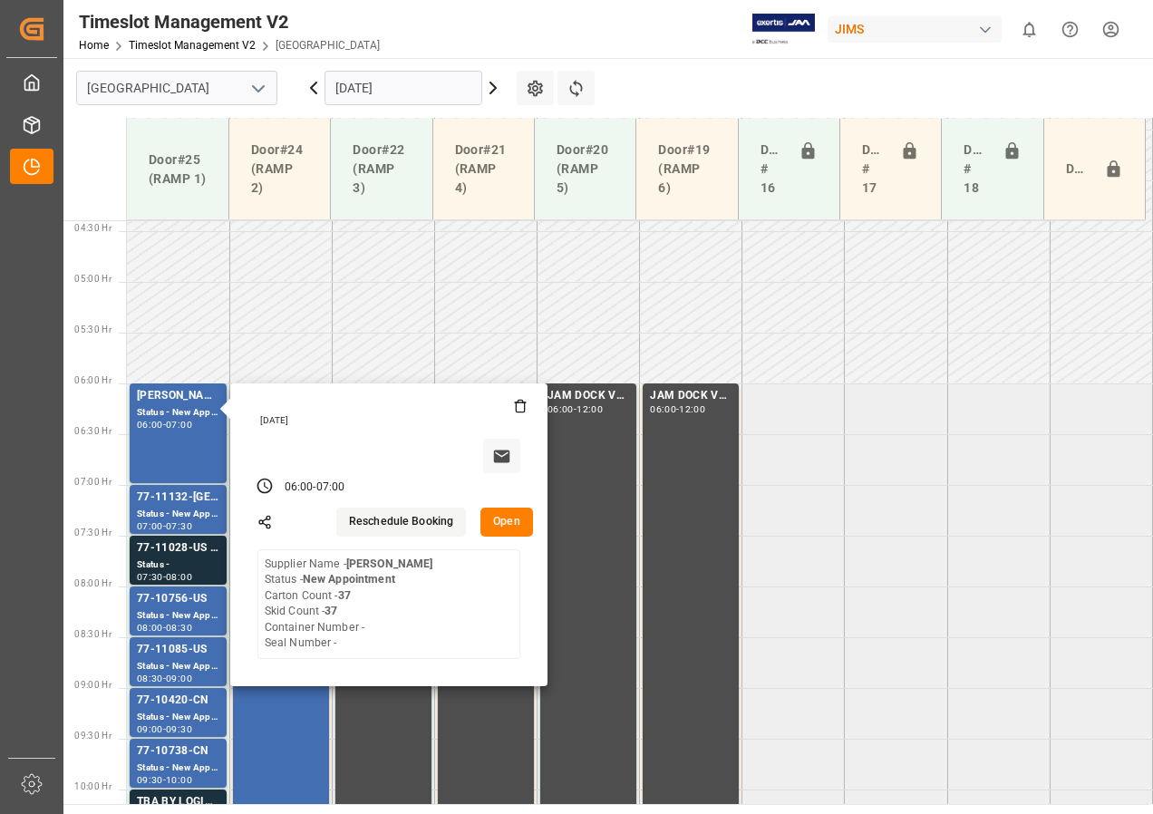
click at [408, 89] on input "[DATE]" at bounding box center [403, 88] width 158 height 34
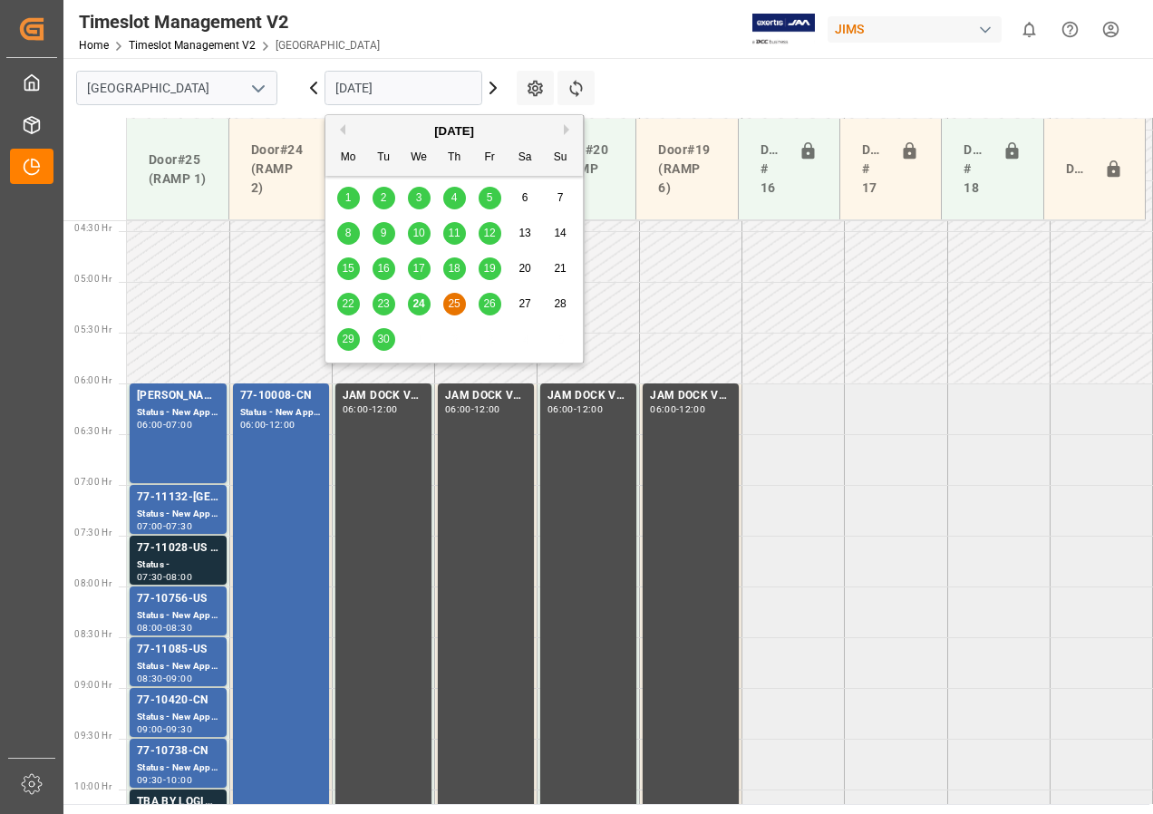
click at [493, 298] on span "26" at bounding box center [489, 303] width 12 height 13
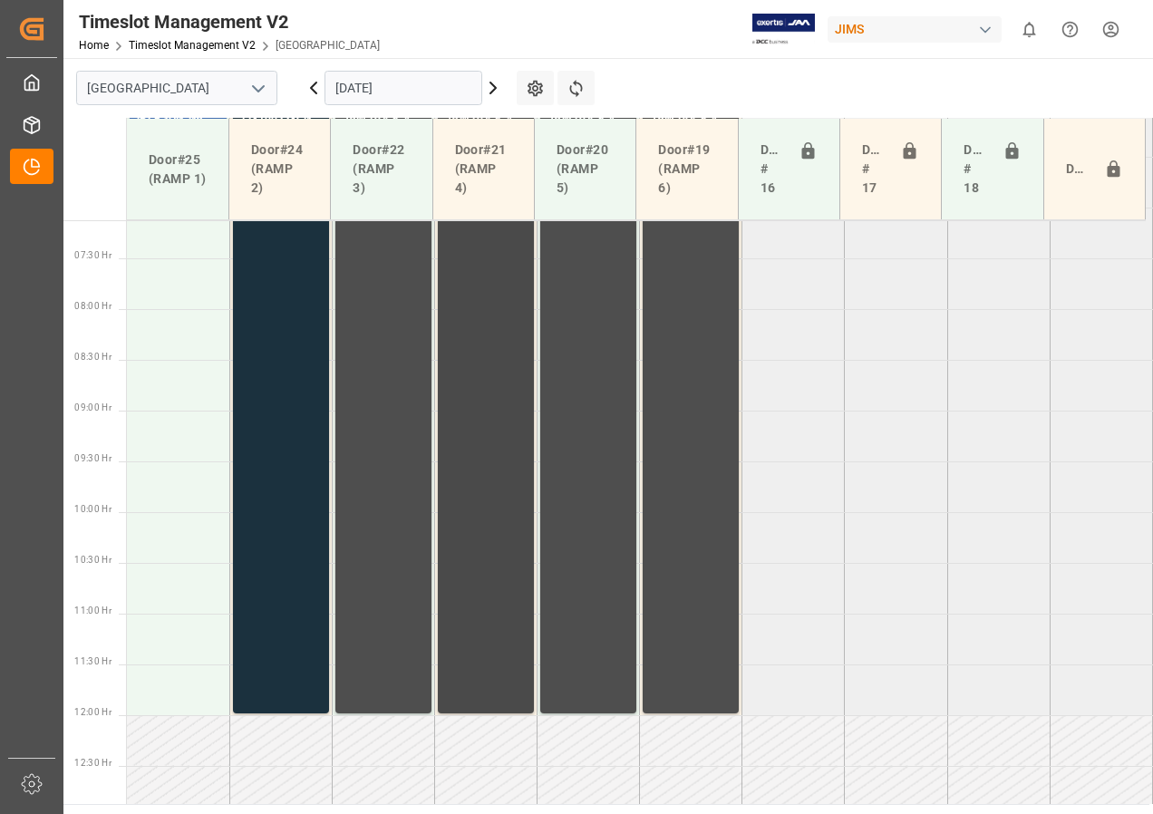
scroll to position [542, 0]
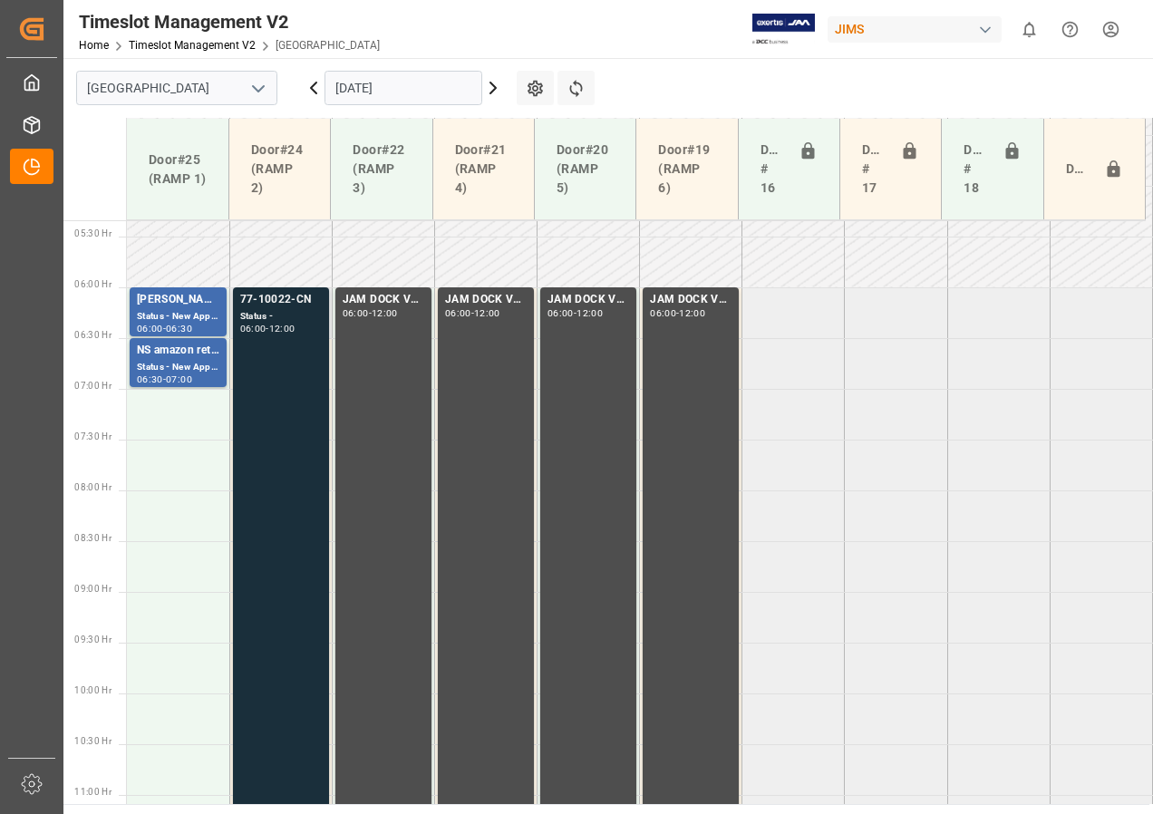
click at [283, 308] on div "77-10022-CN" at bounding box center [281, 300] width 82 height 18
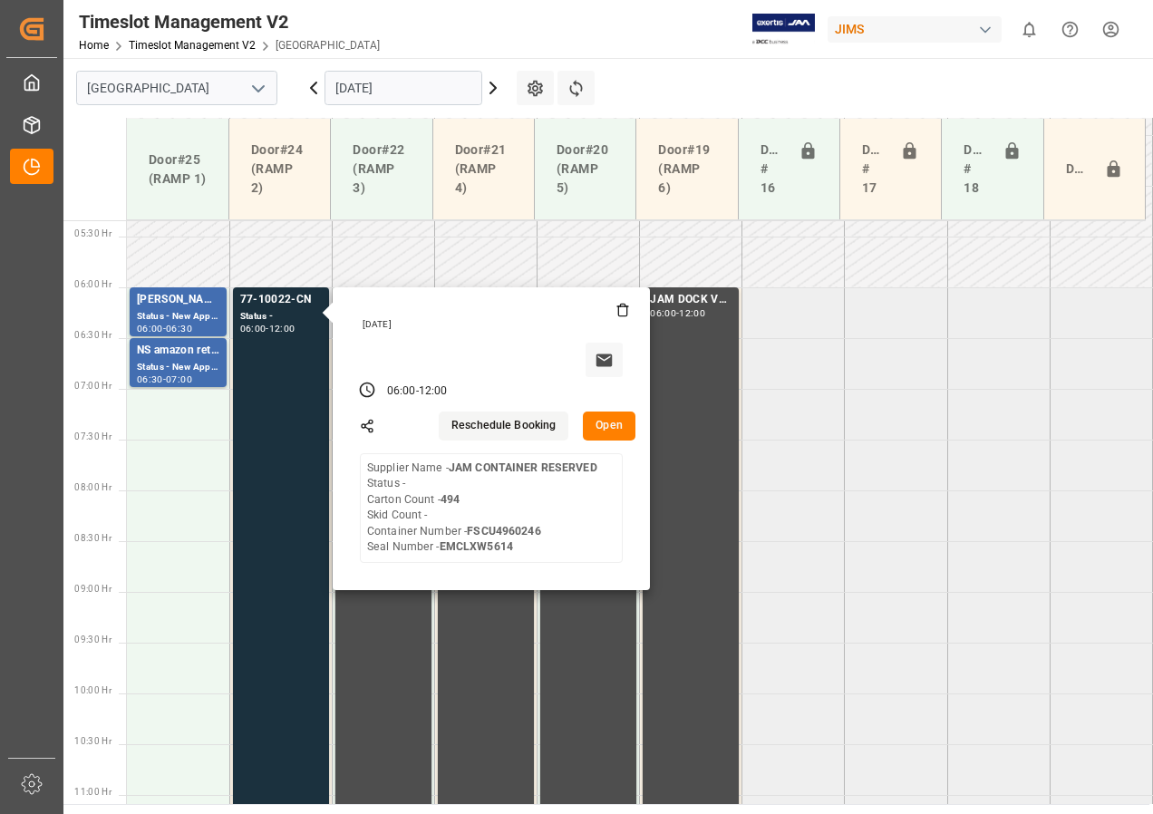
click at [608, 419] on button "Open" at bounding box center [609, 425] width 53 height 29
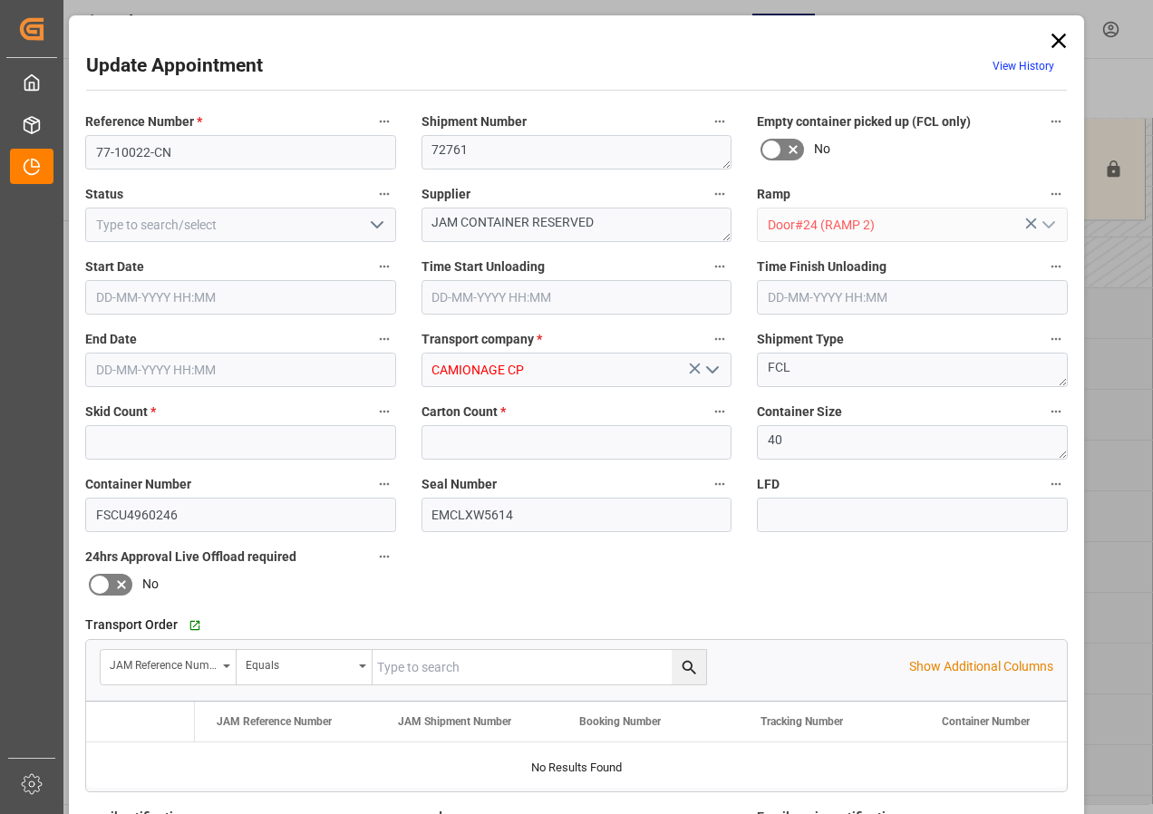
type input "0"
type input "494"
type input "[DATE] 06:00"
type input "[DATE] 12:00"
type input "[DATE] 20:05"
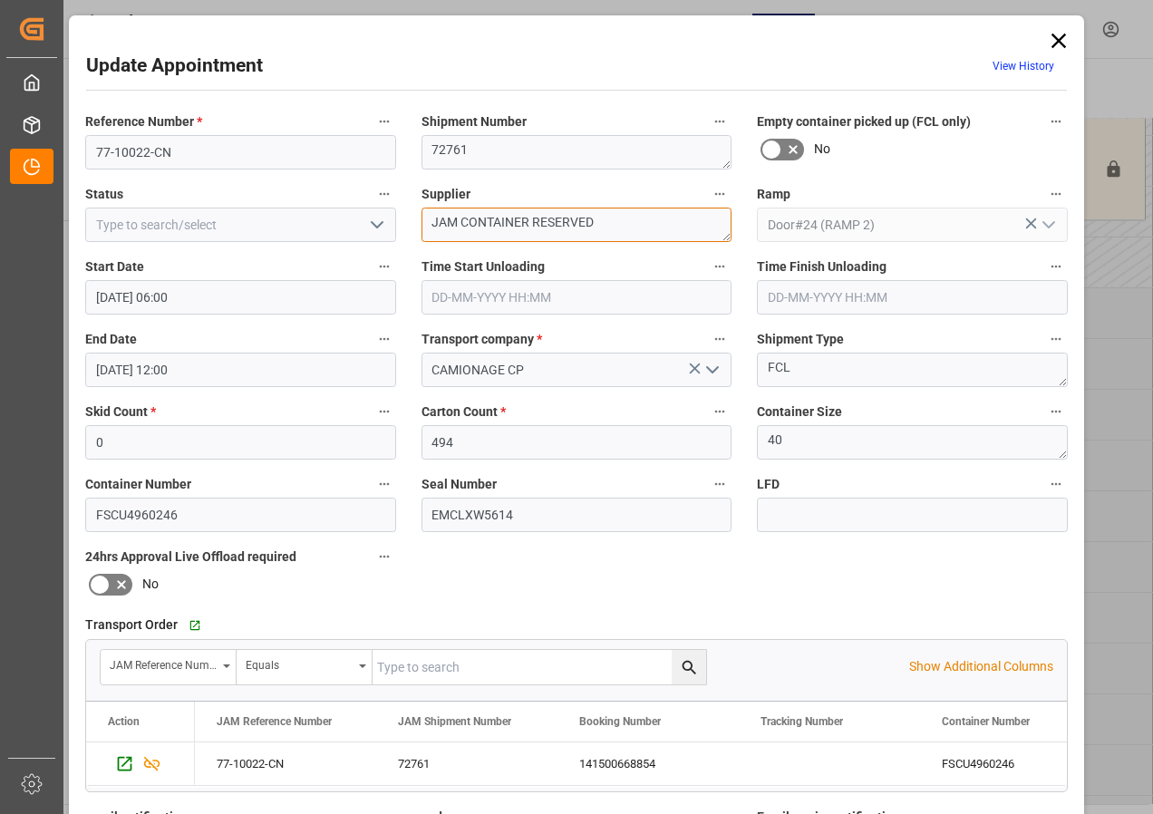
drag, startPoint x: 426, startPoint y: 220, endPoint x: 662, endPoint y: 225, distance: 235.7
click at [662, 225] on textarea "JAM CONTAINER RESERVED" at bounding box center [576, 225] width 311 height 34
type textarea "KHS / HERCULES IN02/12"
click at [466, 589] on div "Reference Number * 77-10022-CN Shipment Number 72761 Empty container picked up …" at bounding box center [577, 559] width 1008 height 913
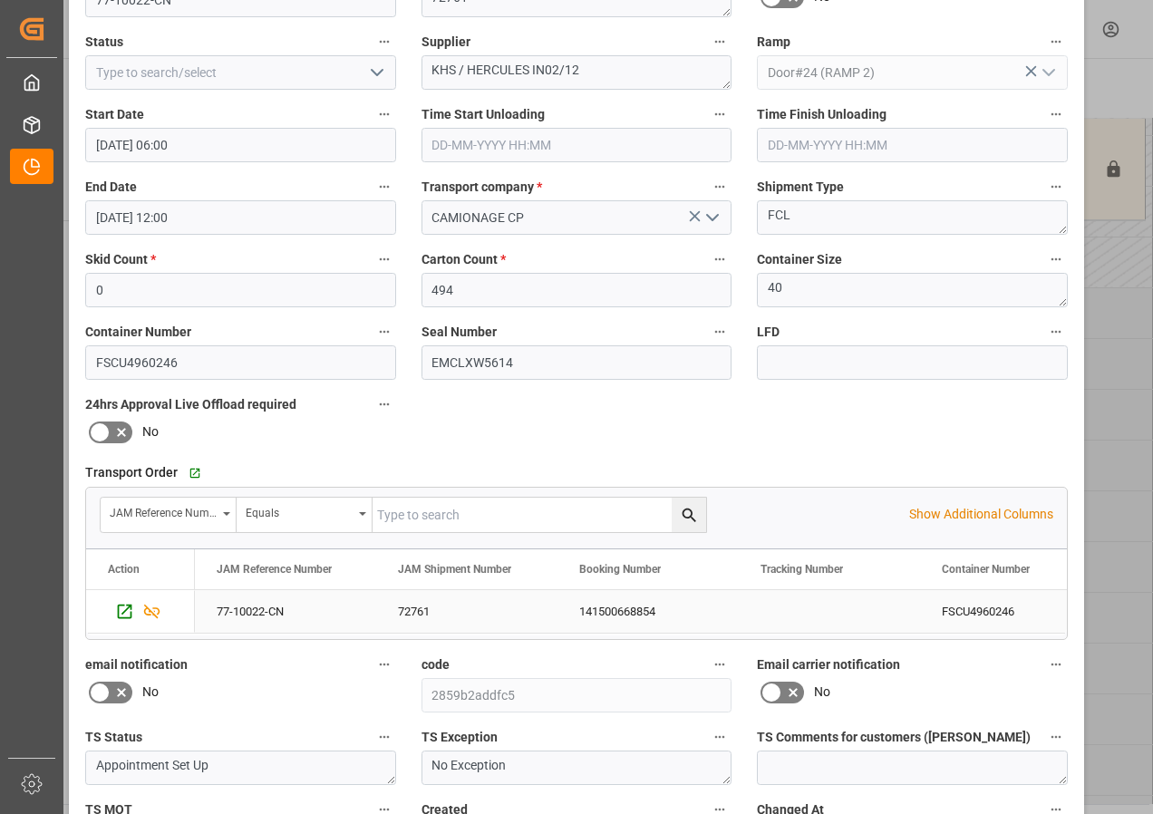
scroll to position [272, 0]
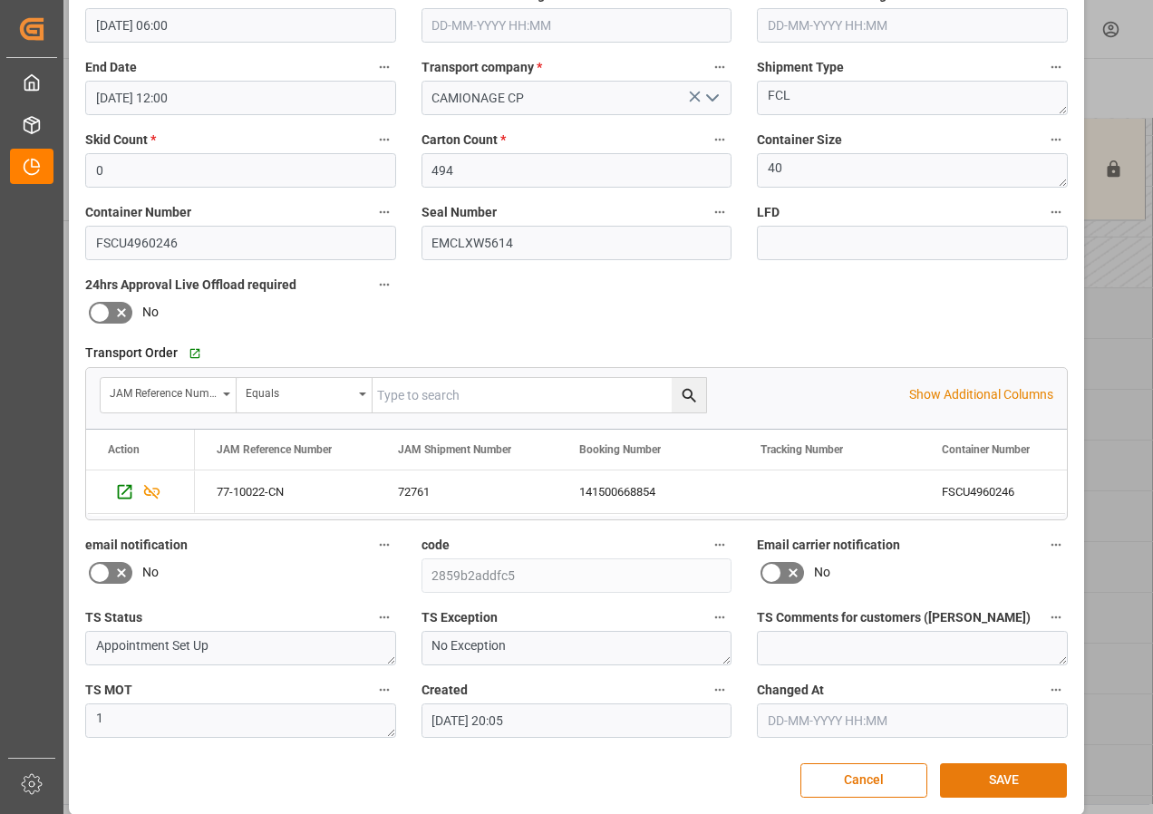
click at [983, 777] on button "SAVE" at bounding box center [1003, 780] width 127 height 34
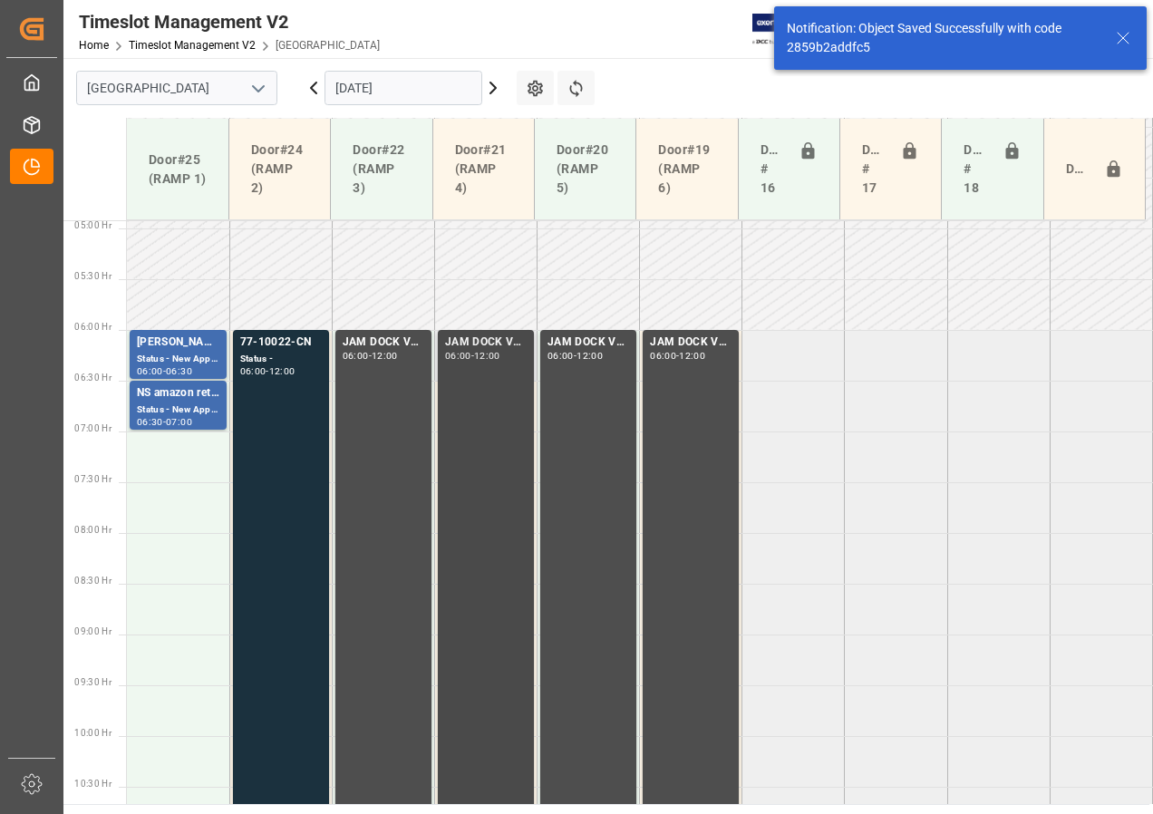
scroll to position [534, 0]
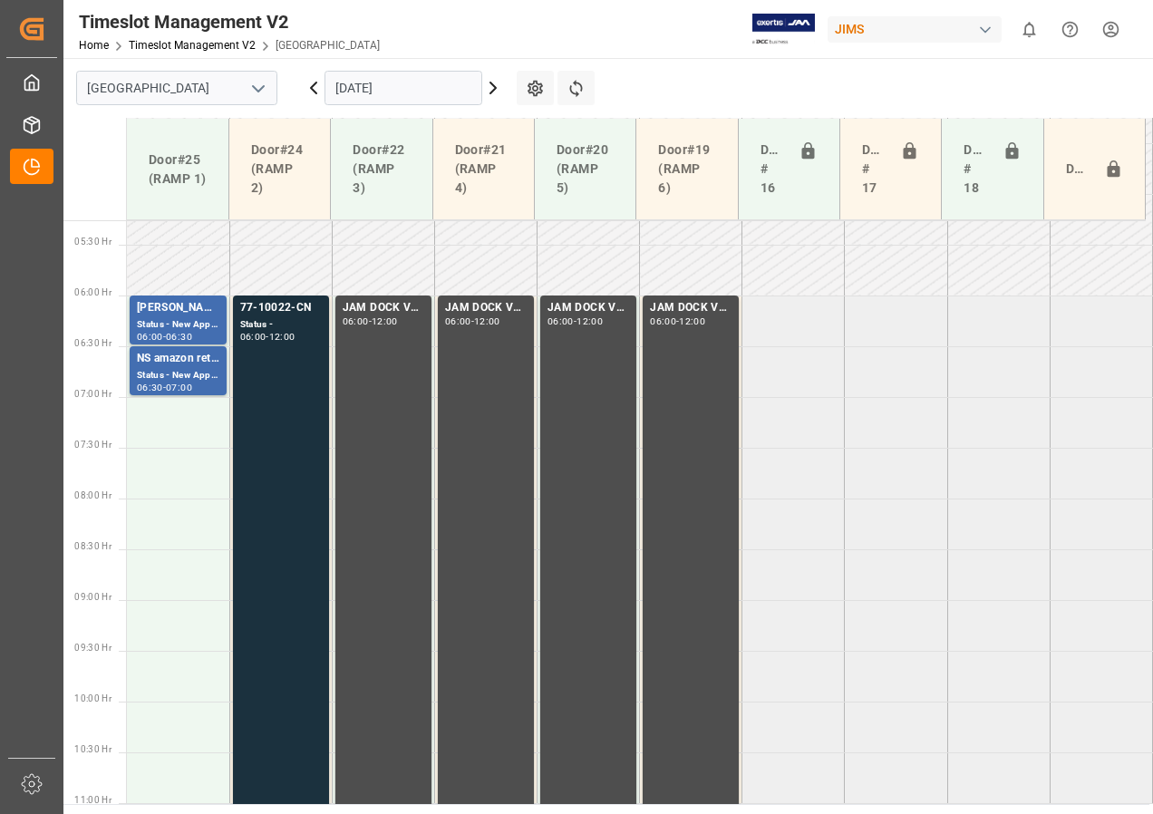
click at [494, 88] on icon at bounding box center [493, 88] width 22 height 22
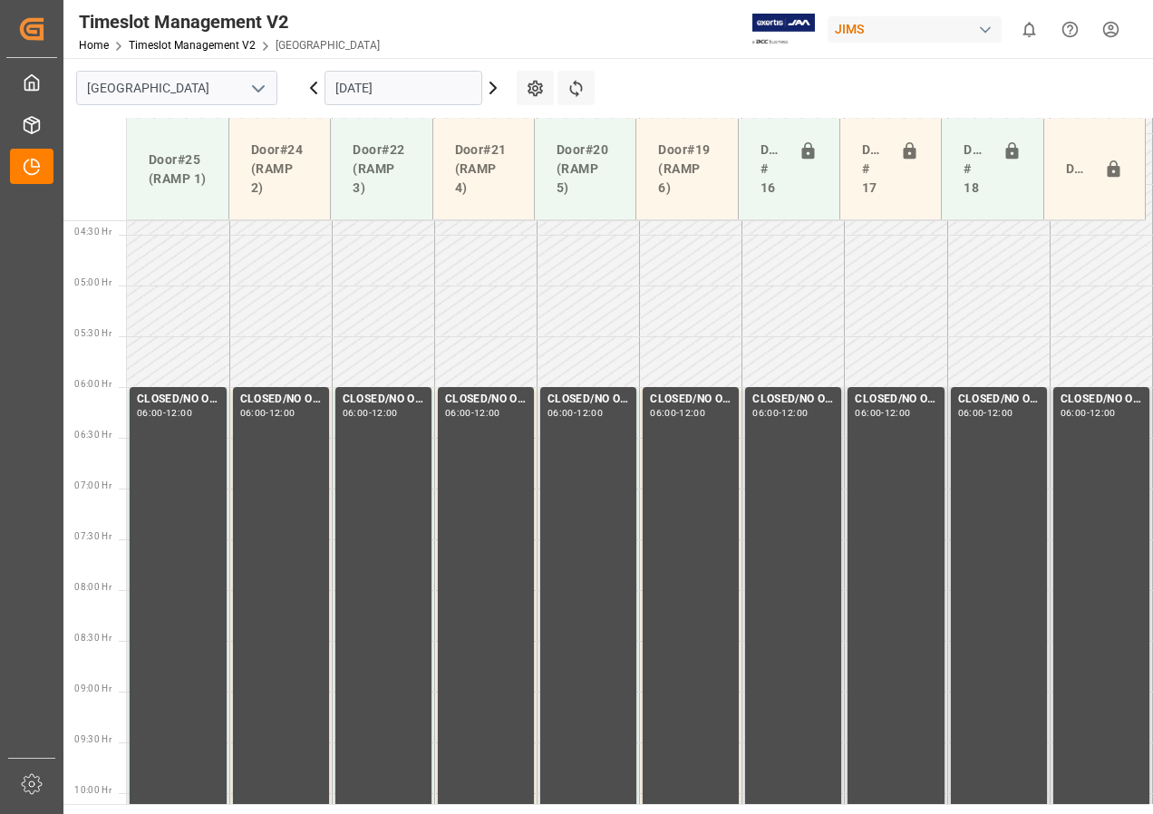
scroll to position [269, 0]
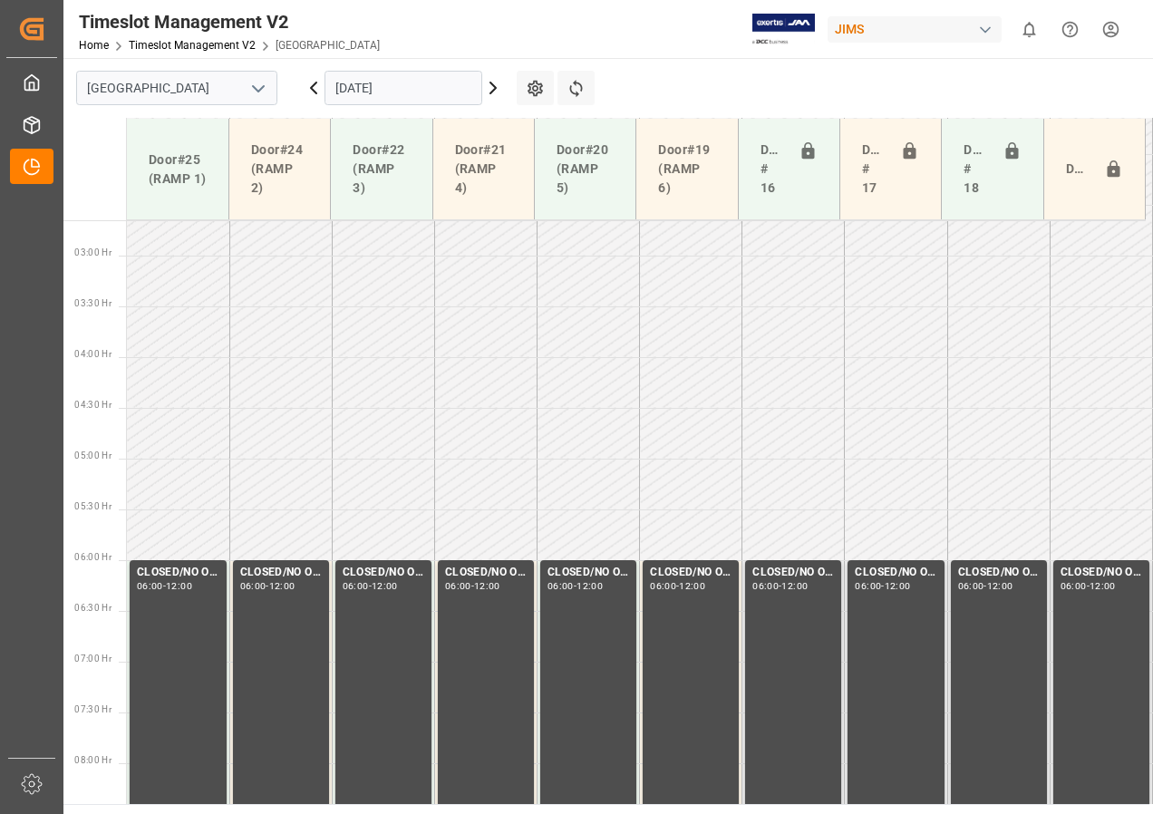
click at [491, 84] on icon at bounding box center [492, 87] width 5 height 11
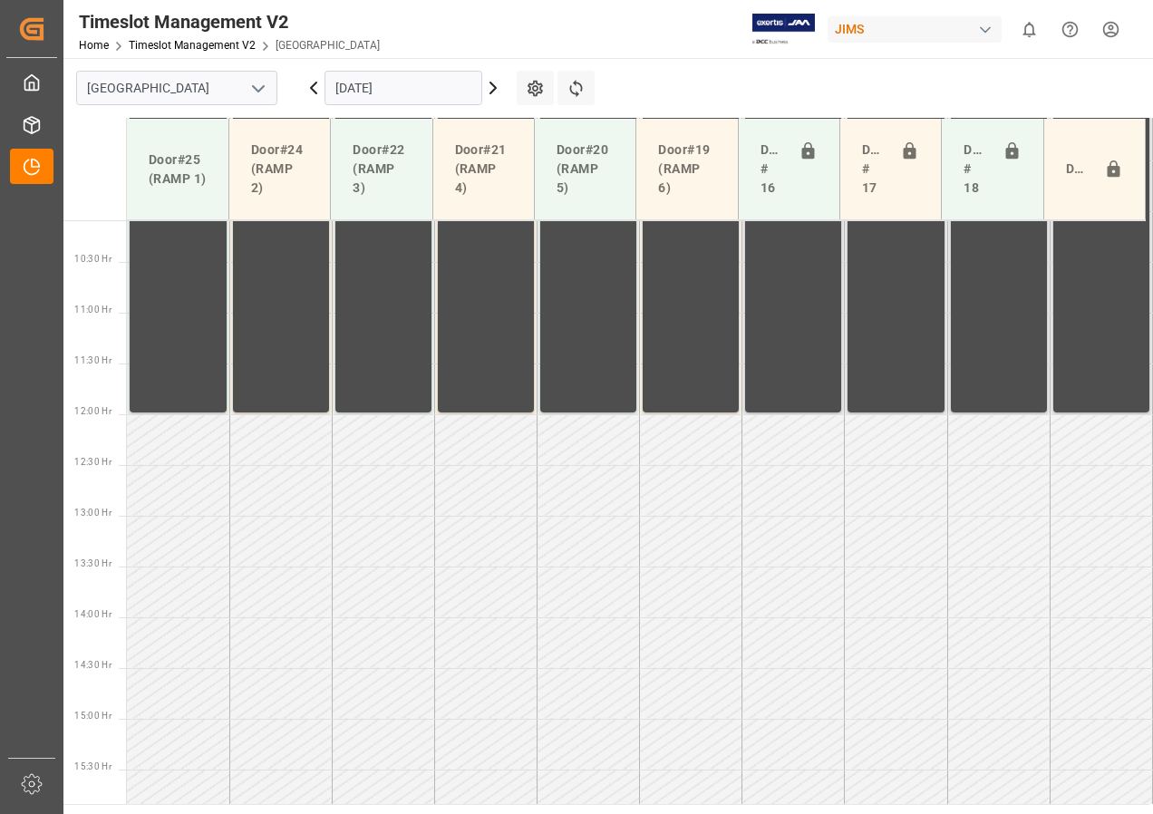
scroll to position [968, 0]
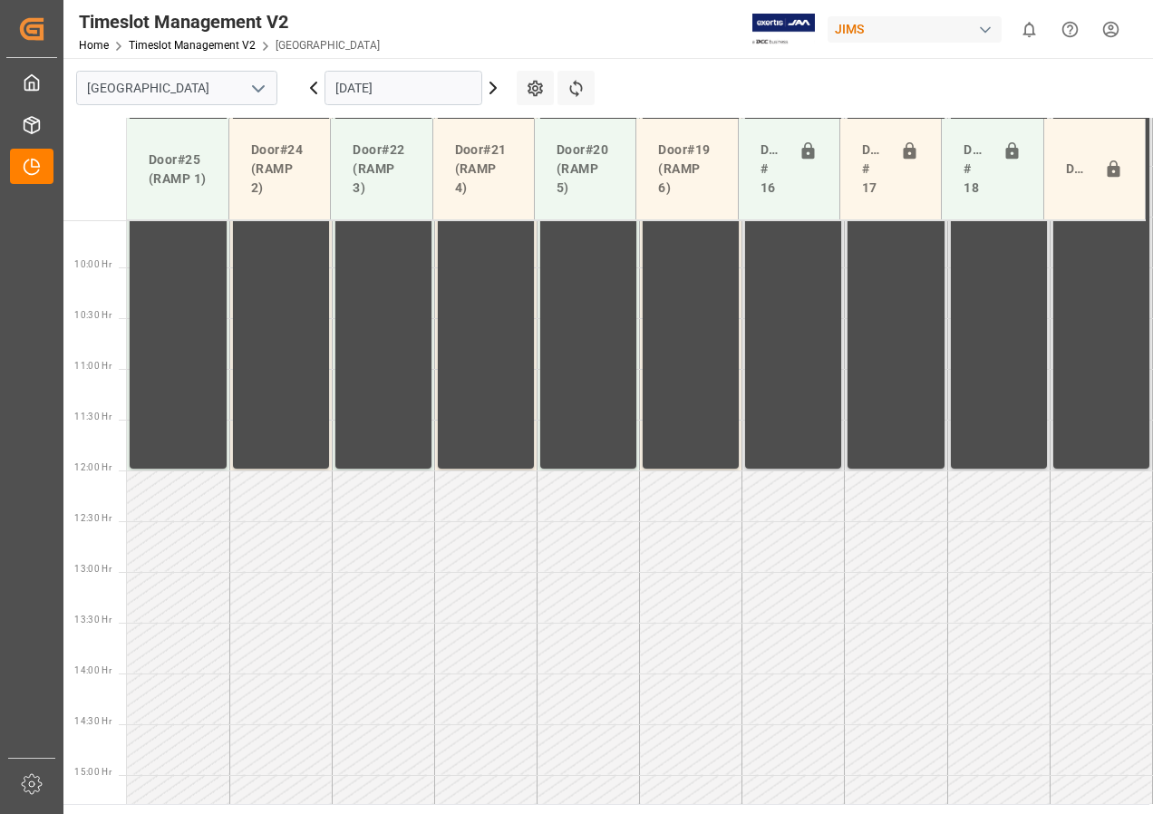
click at [490, 88] on icon at bounding box center [493, 88] width 22 height 22
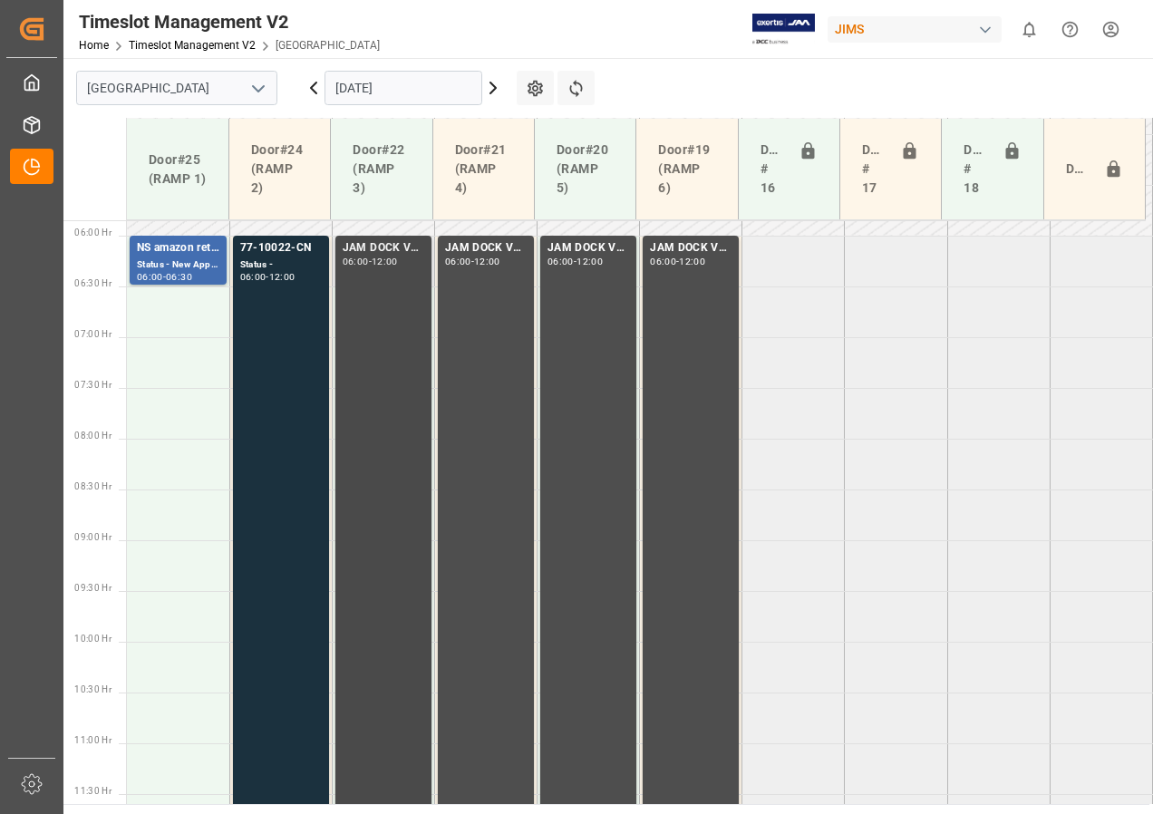
scroll to position [573, 0]
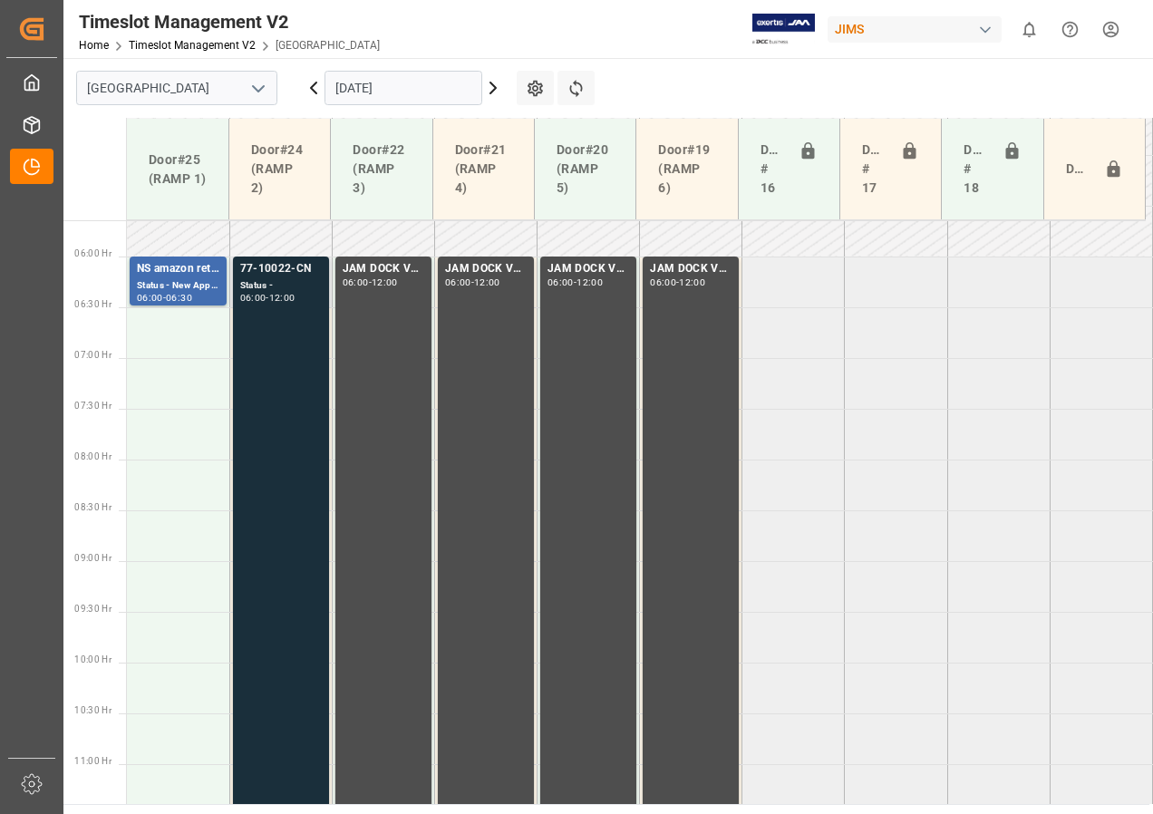
click at [259, 297] on div "06:00" at bounding box center [253, 298] width 26 height 8
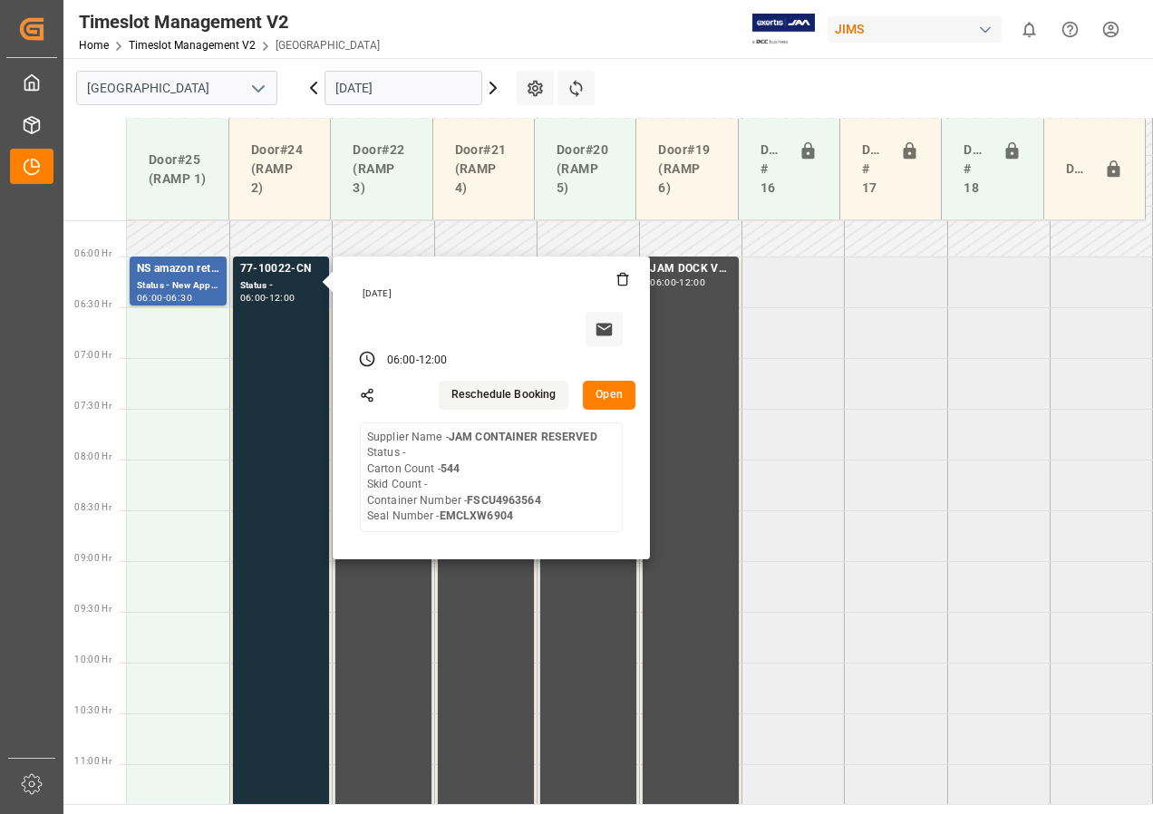
click at [602, 399] on button "Open" at bounding box center [609, 395] width 53 height 29
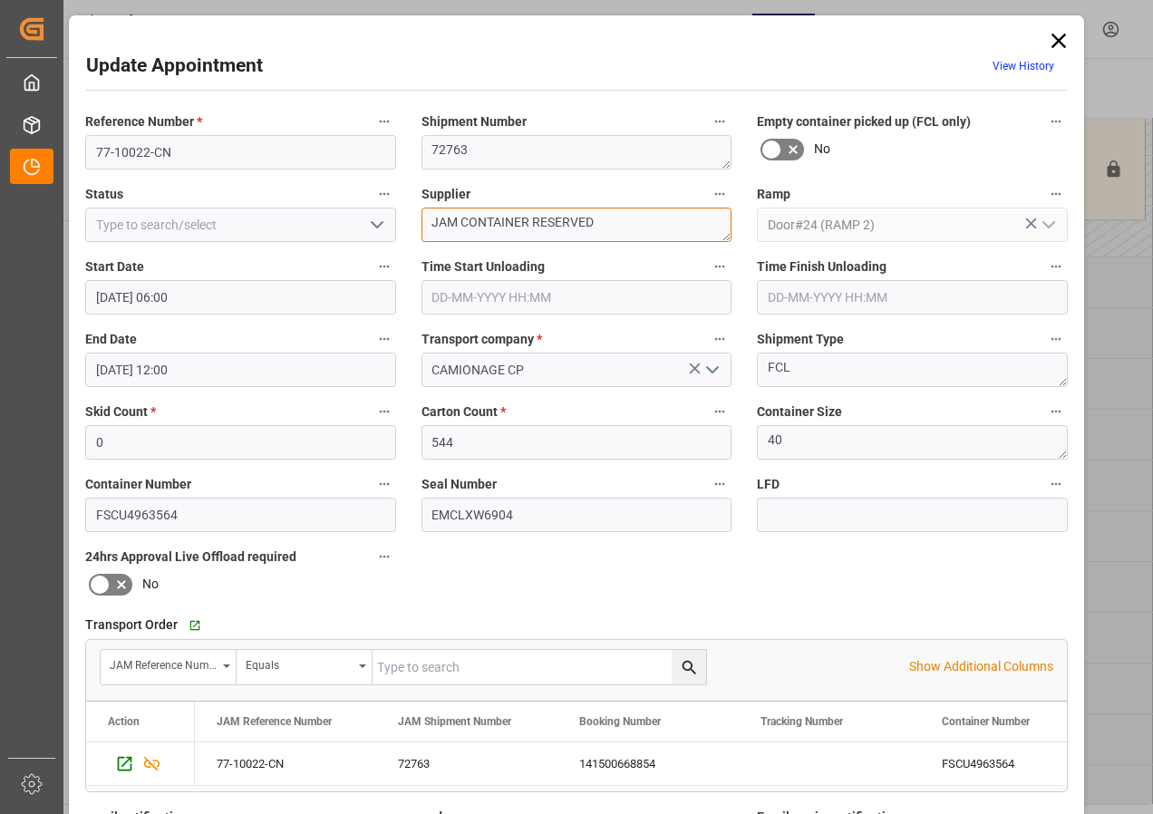
drag, startPoint x: 429, startPoint y: 223, endPoint x: 597, endPoint y: 226, distance: 168.6
click at [597, 226] on textarea "JAM CONTAINER RESERVED" at bounding box center [576, 225] width 311 height 34
type textarea "H"
click at [578, 222] on textarea "KHS/HERCULES IN02/" at bounding box center [576, 225] width 311 height 34
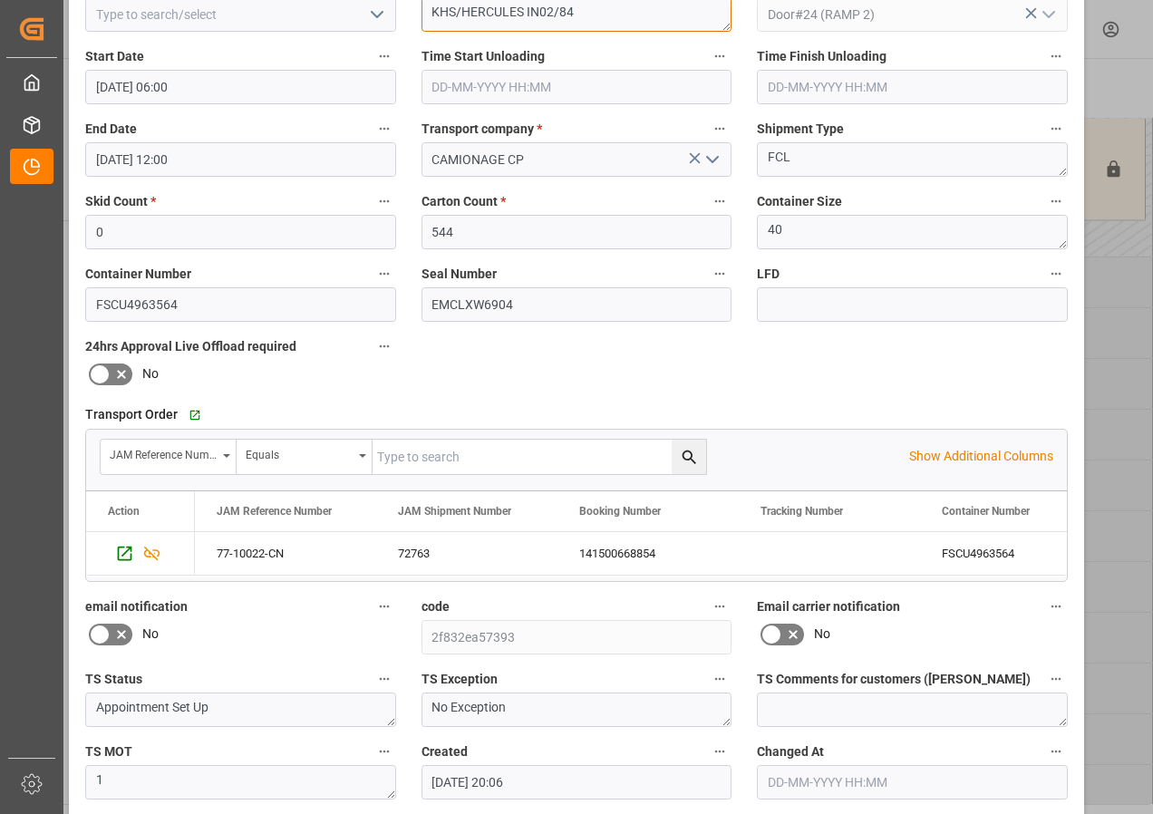
scroll to position [272, 0]
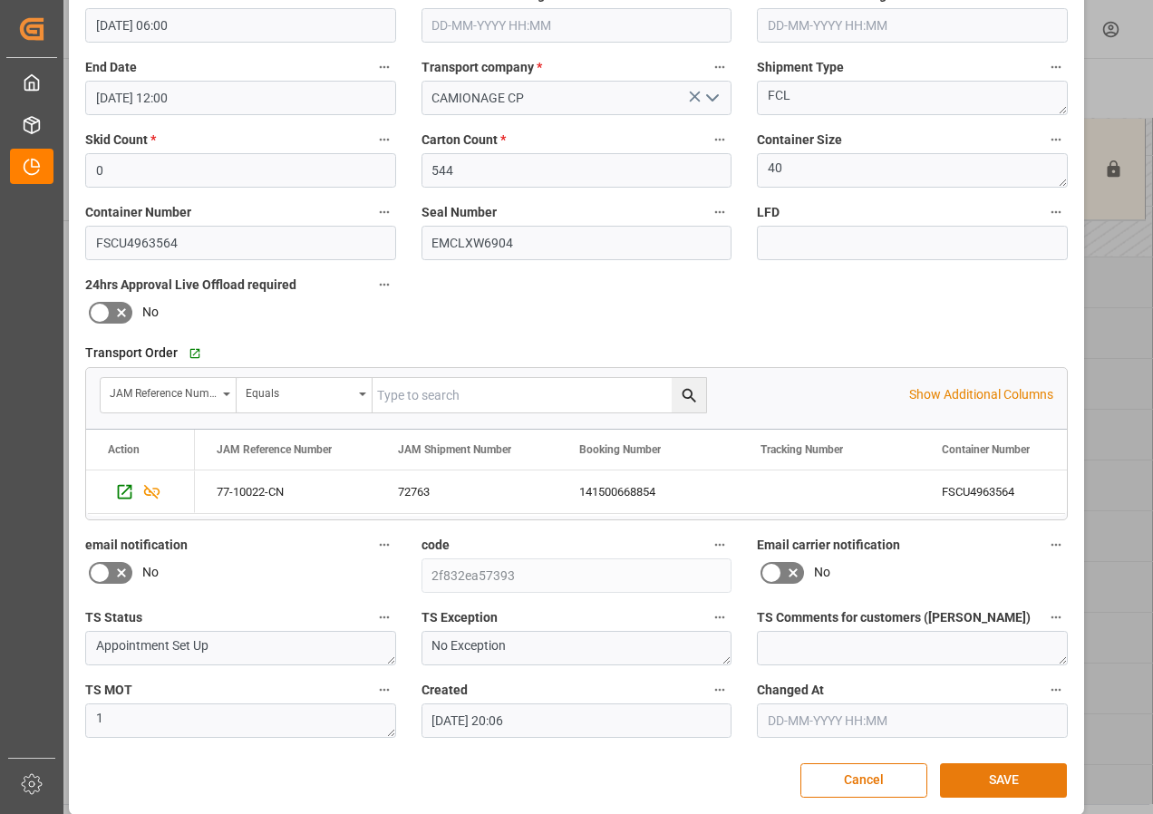
type textarea "KHS/HERCULES IN02/84"
drag, startPoint x: 963, startPoint y: 766, endPoint x: 973, endPoint y: 751, distance: 17.6
click at [973, 753] on div "Update Appointment View History Reference Number * 77-10022-CN Shipment Number …" at bounding box center [576, 279] width 1006 height 1062
click at [1008, 779] on button "SAVE" at bounding box center [1003, 780] width 127 height 34
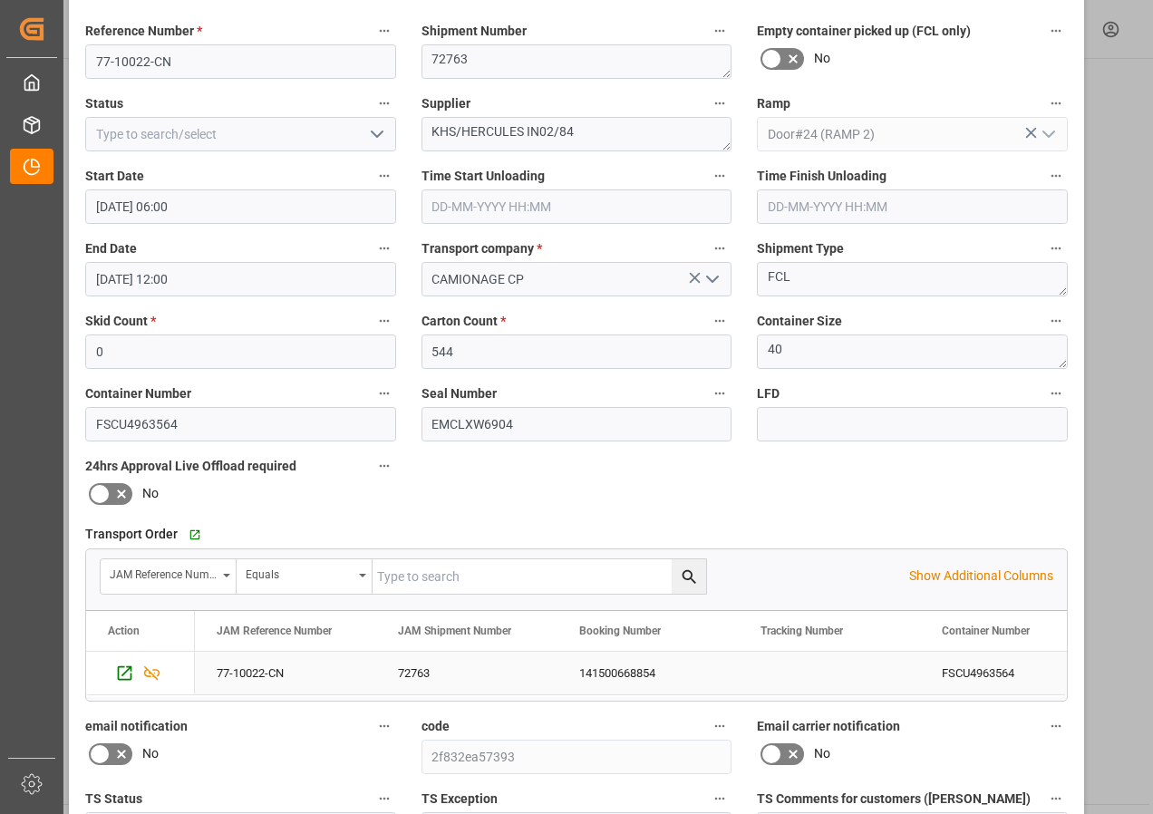
scroll to position [288, 0]
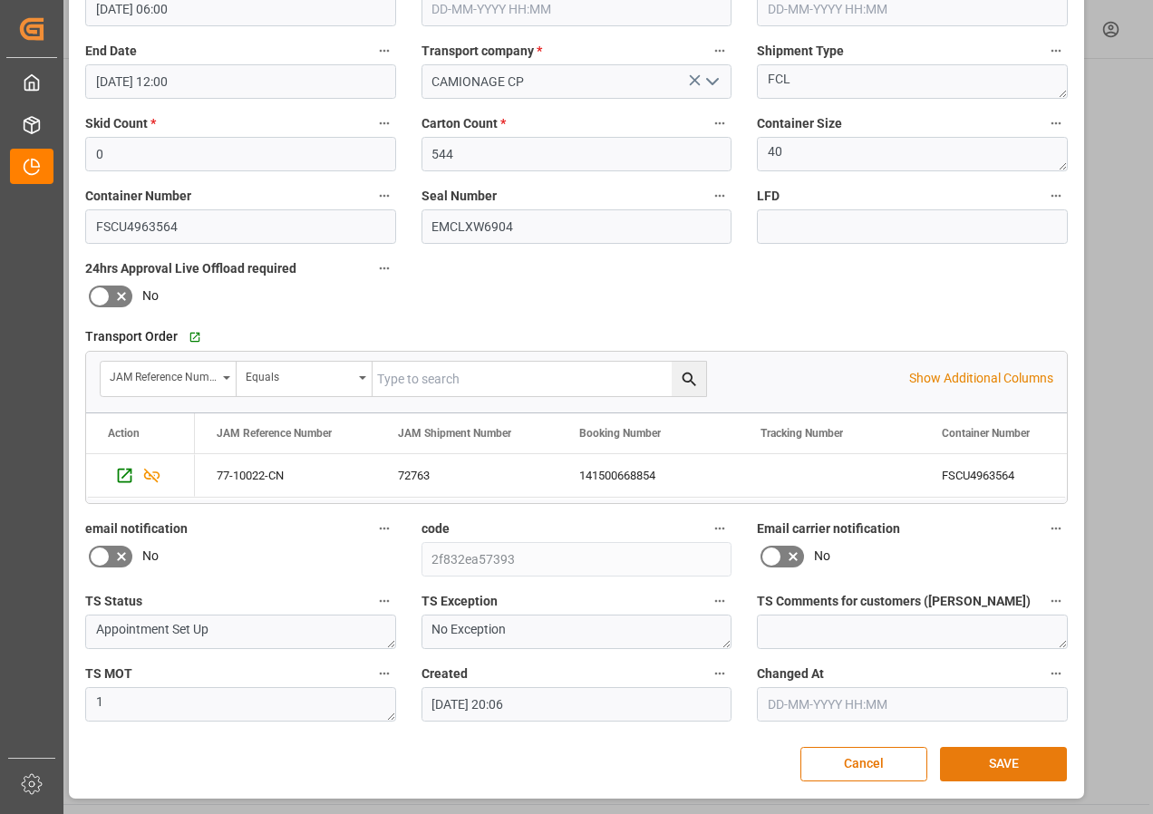
click at [1002, 767] on button "SAVE" at bounding box center [1003, 764] width 127 height 34
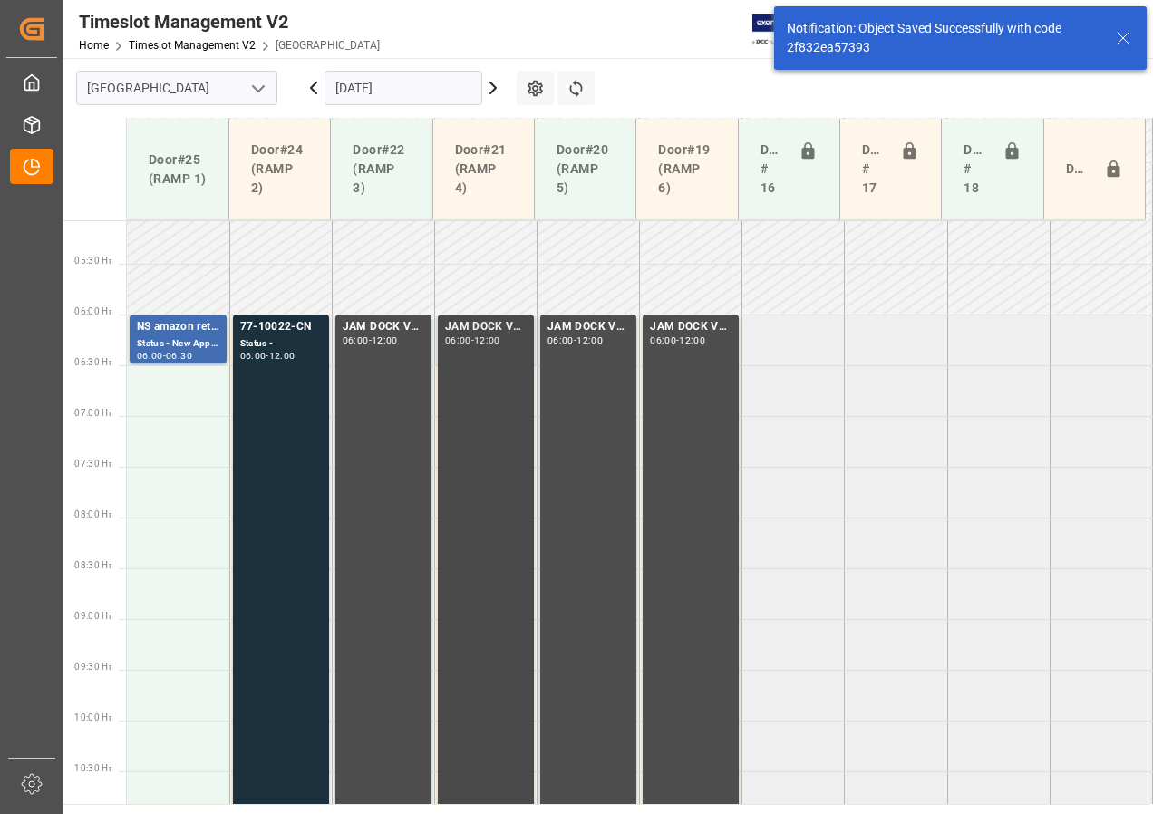
scroll to position [534, 0]
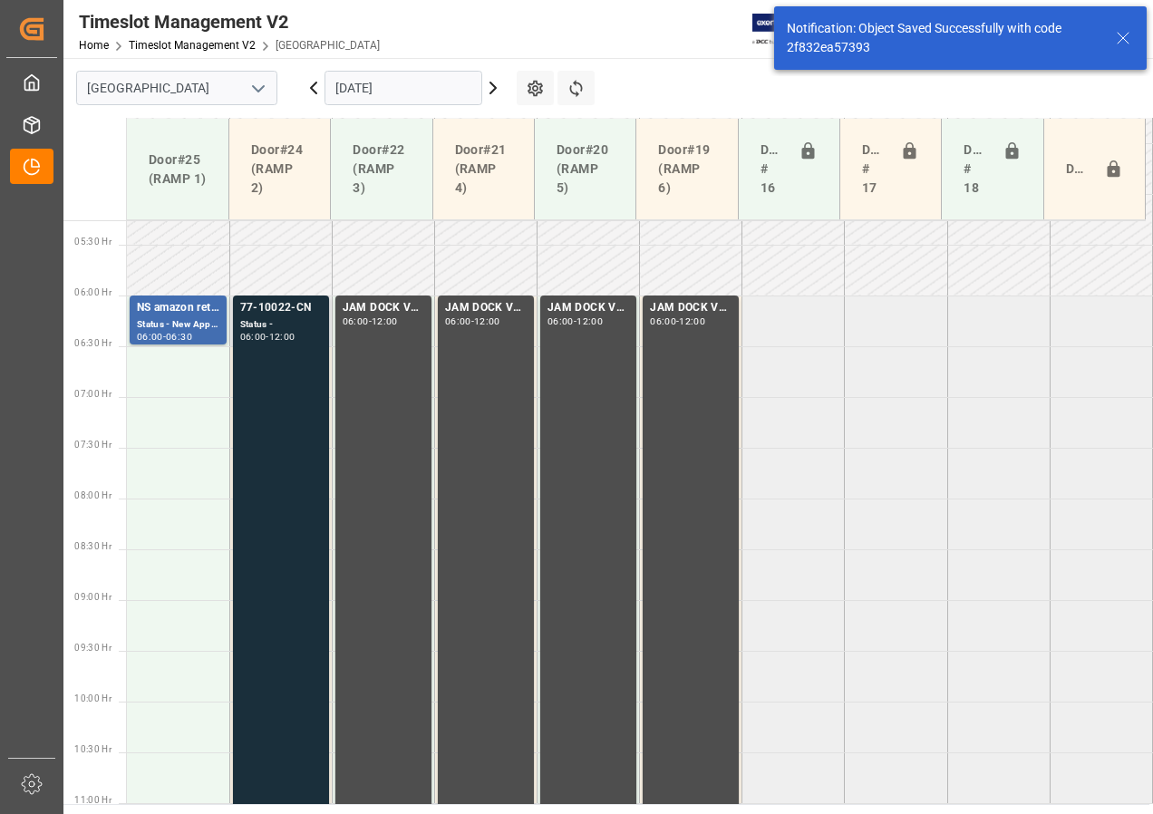
click at [265, 326] on div "Status -" at bounding box center [281, 324] width 82 height 15
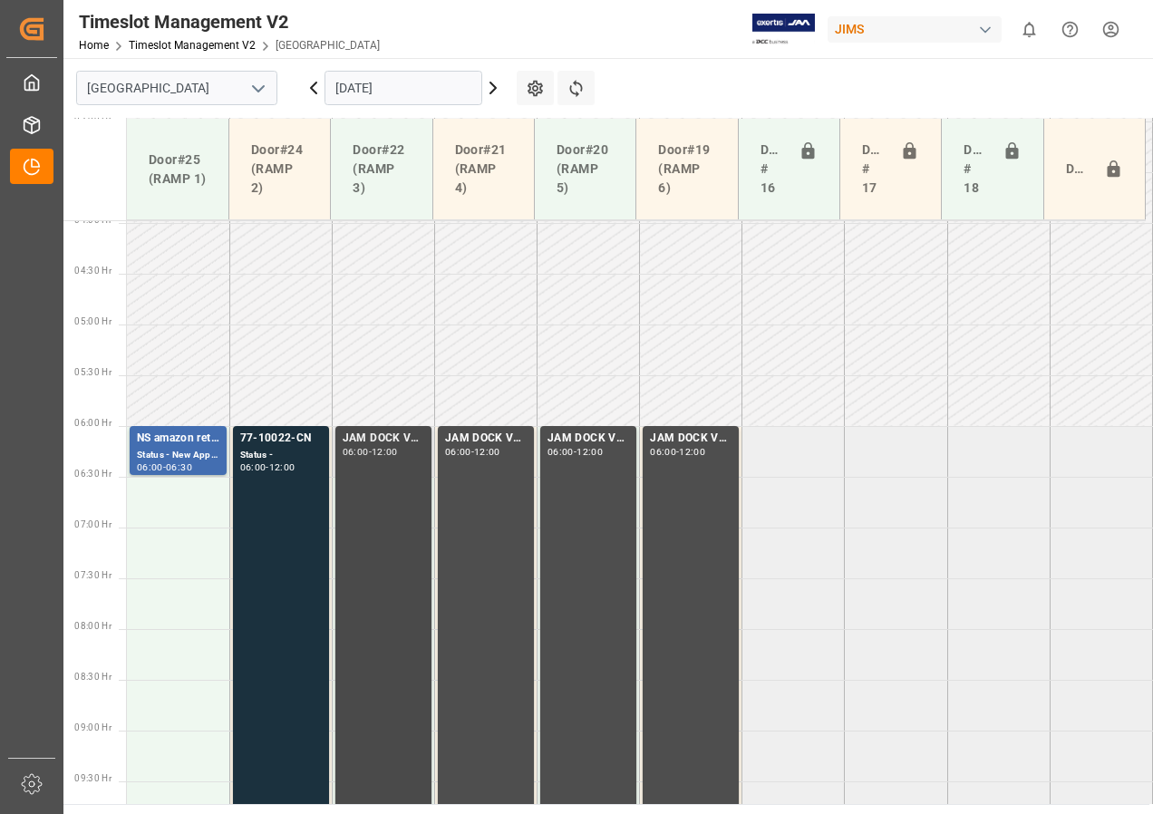
scroll to position [544, 0]
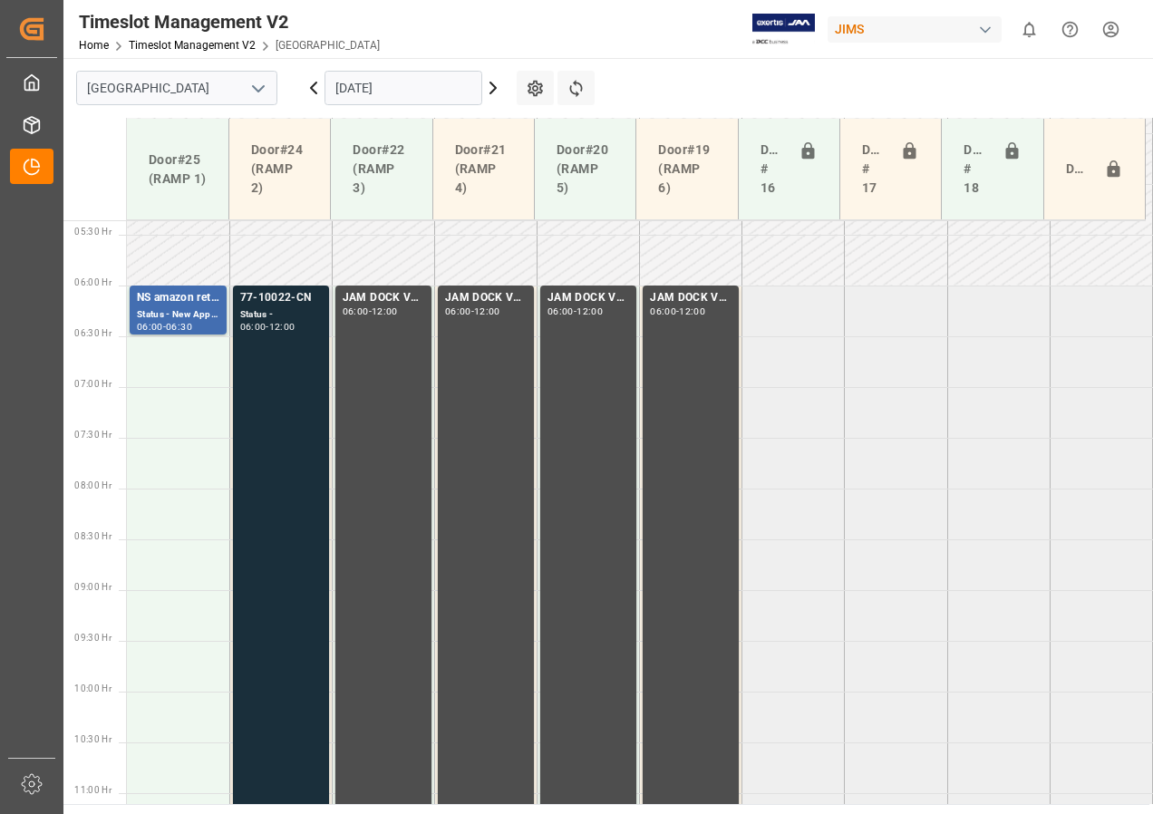
click at [289, 409] on div "77-10022-CN Status - 06:00 - 12:00" at bounding box center [281, 589] width 82 height 600
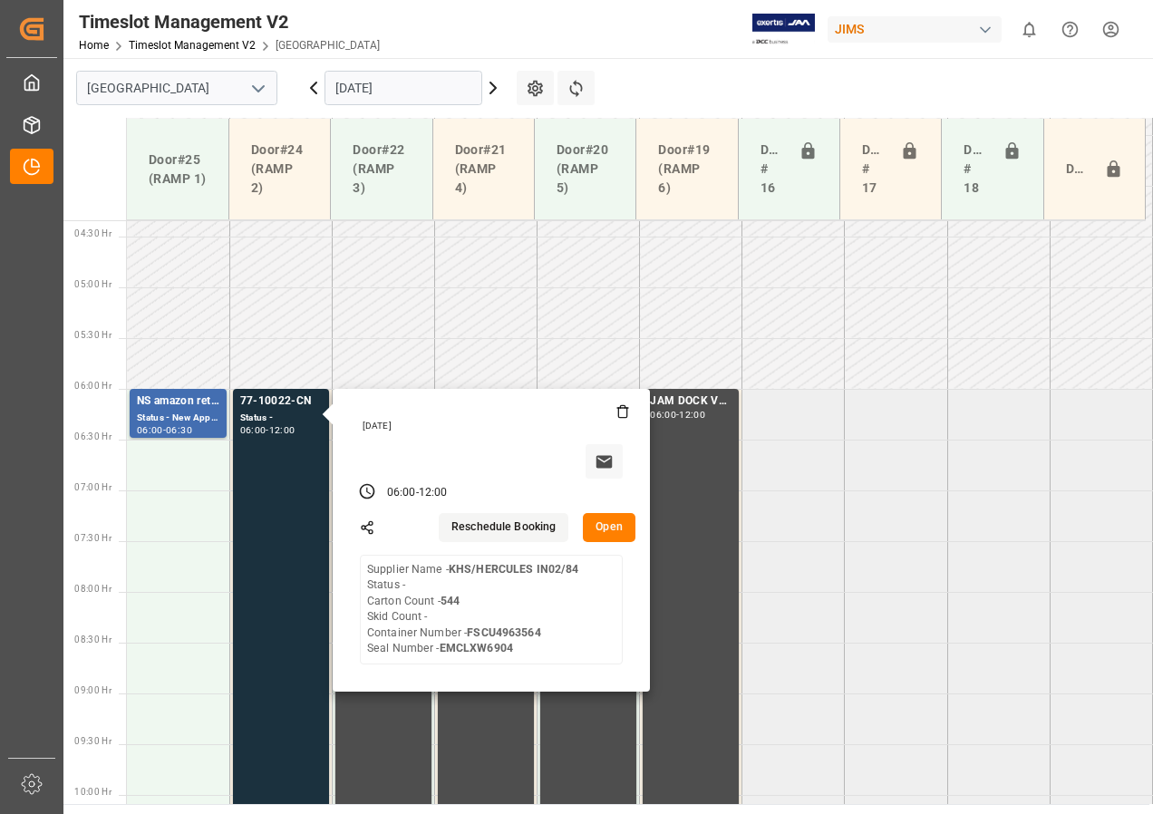
scroll to position [363, 0]
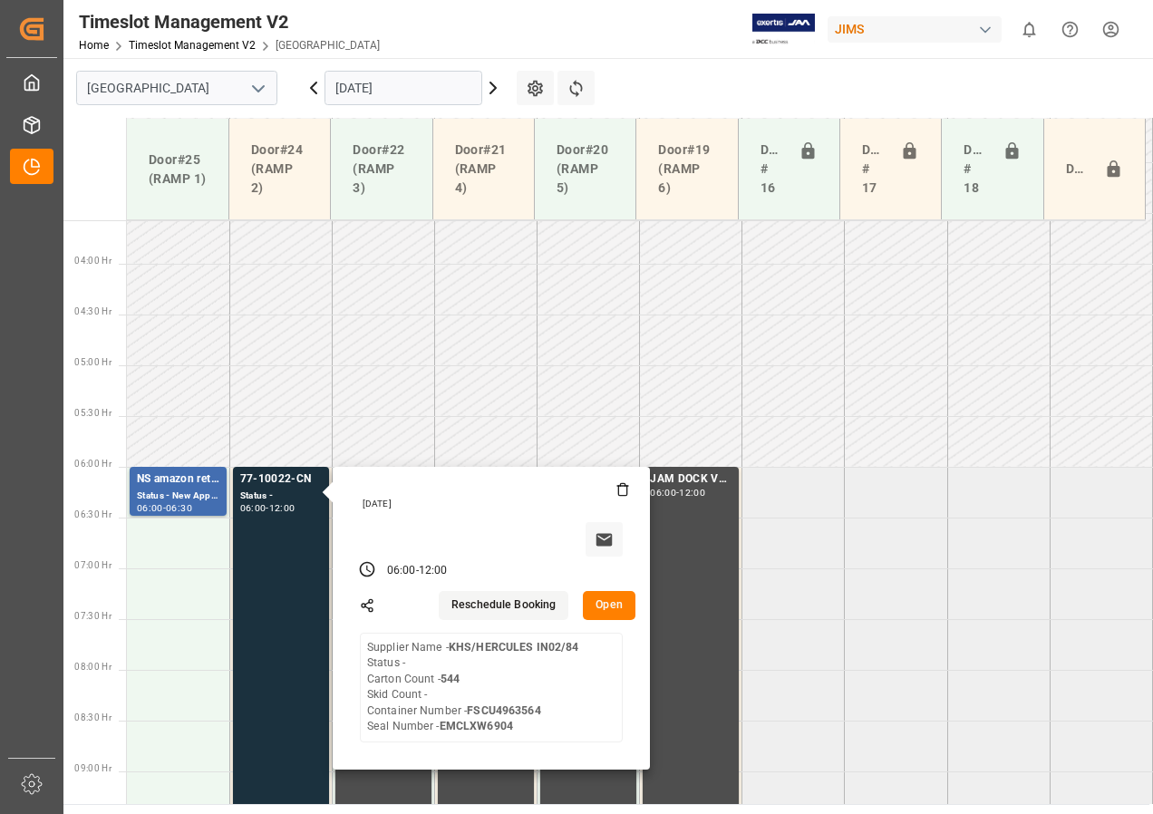
click at [360, 90] on input "[DATE]" at bounding box center [403, 88] width 158 height 34
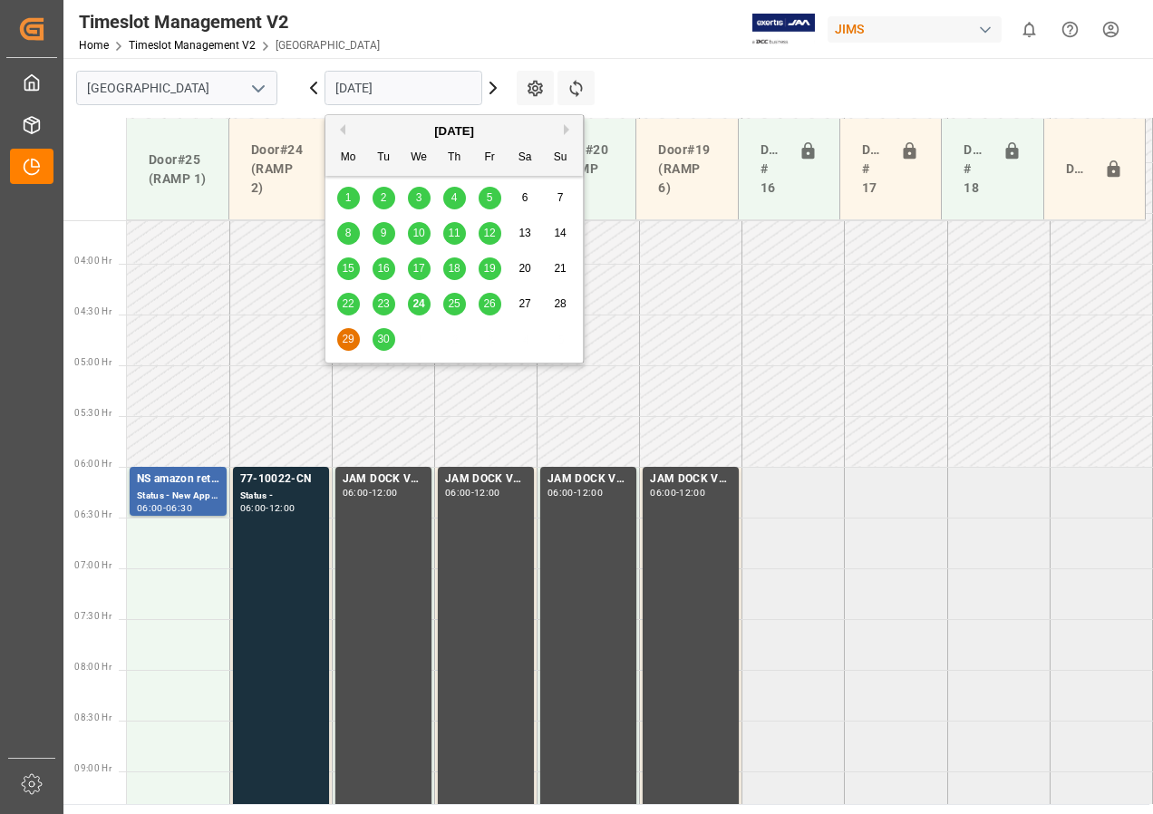
click at [455, 301] on span "25" at bounding box center [454, 303] width 12 height 13
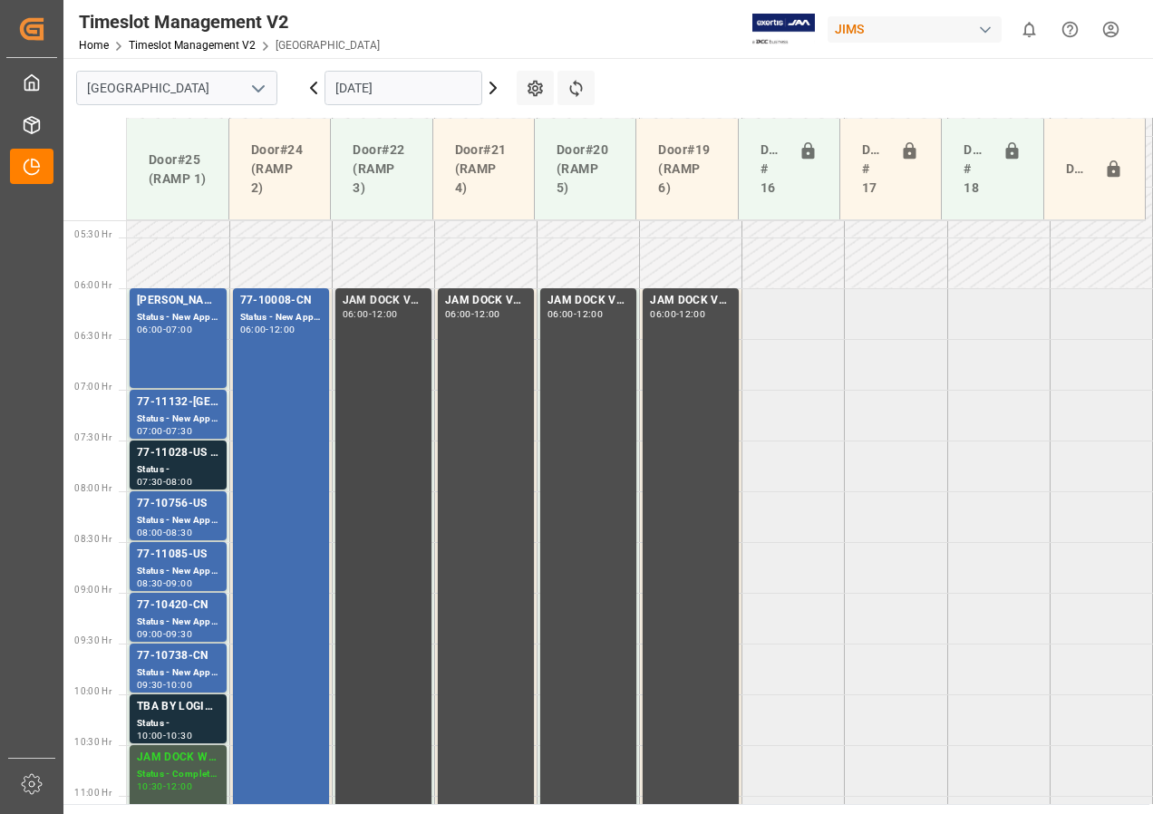
scroll to position [632, 0]
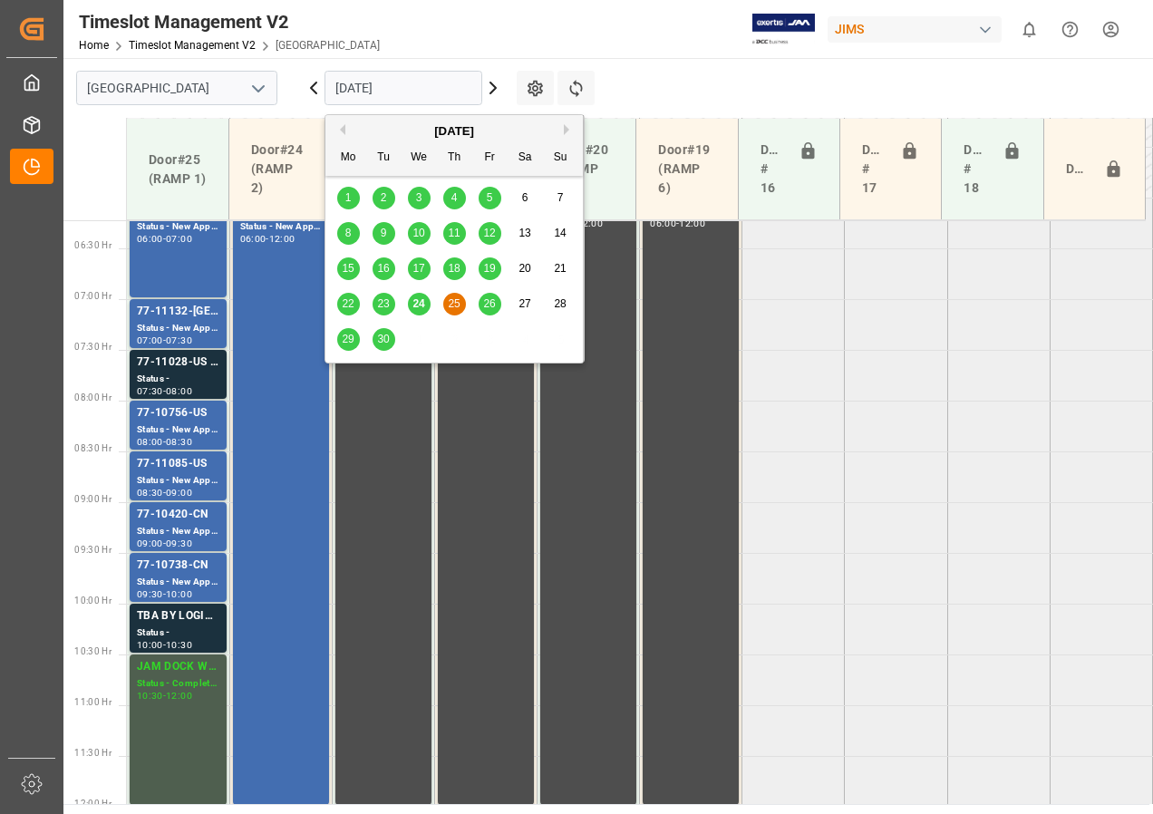
click at [379, 92] on input "[DATE]" at bounding box center [403, 88] width 158 height 34
click at [488, 295] on div "26" at bounding box center [490, 305] width 23 height 22
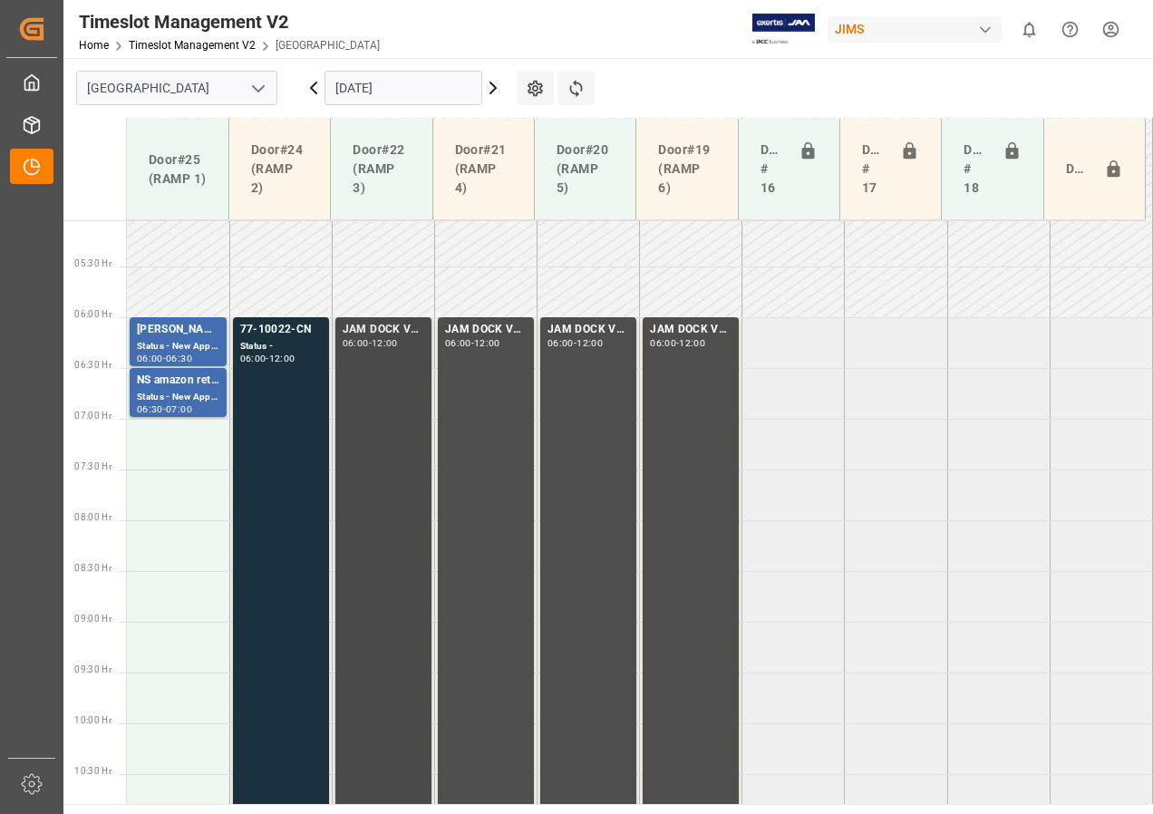
scroll to position [475, 0]
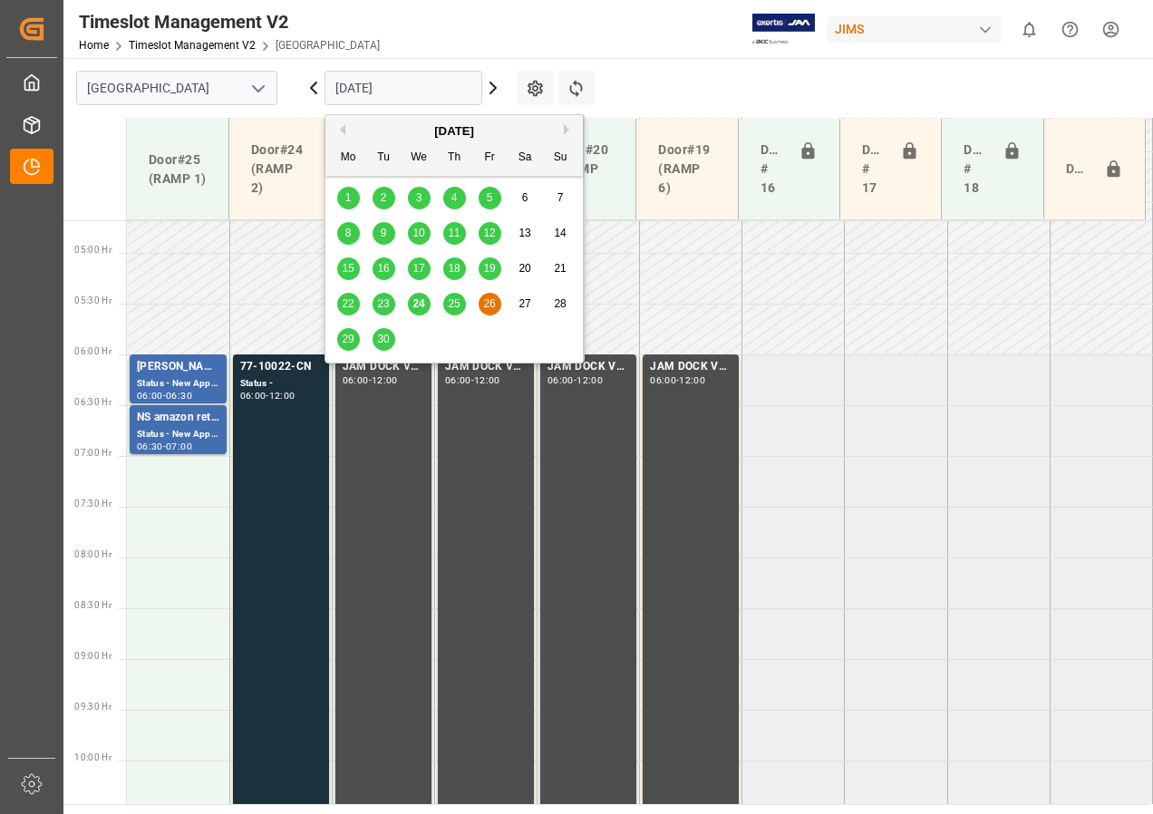
click at [349, 89] on input "[DATE]" at bounding box center [403, 88] width 158 height 34
click at [343, 333] on span "29" at bounding box center [348, 339] width 12 height 13
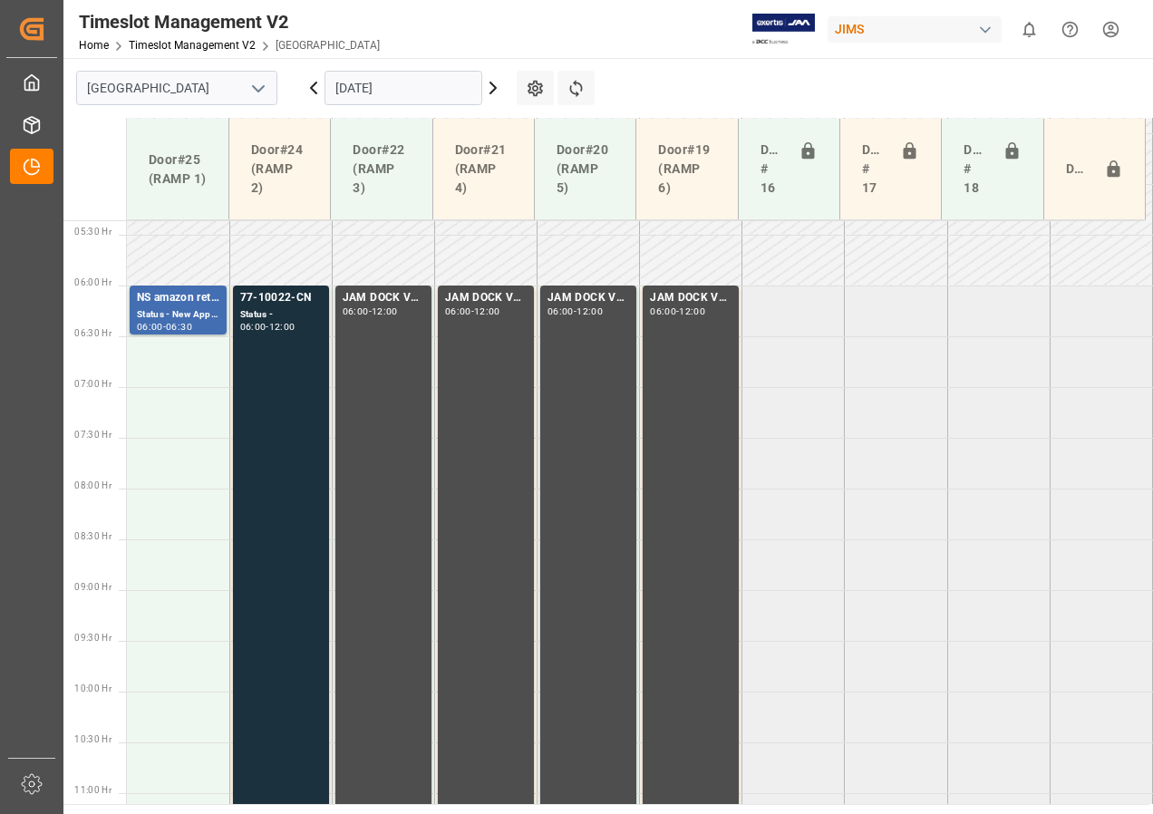
scroll to position [542, 0]
click at [359, 88] on input "[DATE]" at bounding box center [403, 88] width 158 height 34
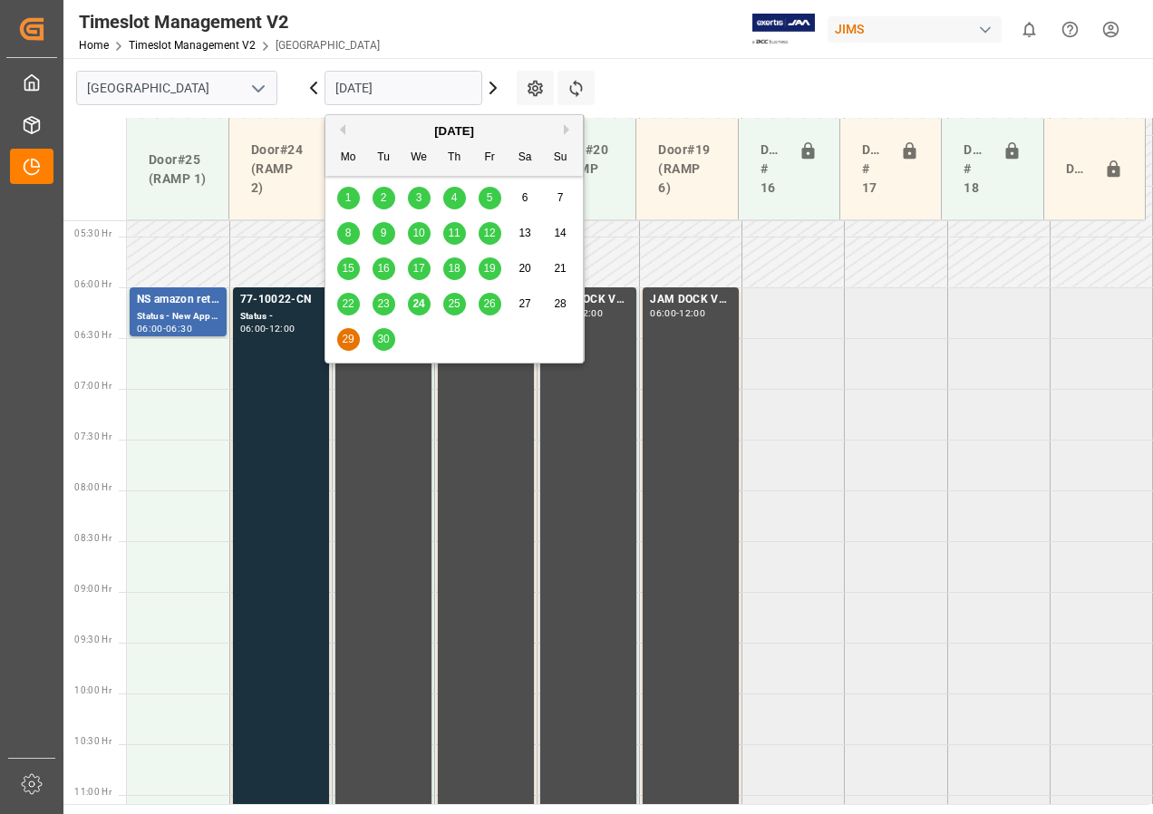
click at [381, 330] on div "30" at bounding box center [384, 340] width 23 height 22
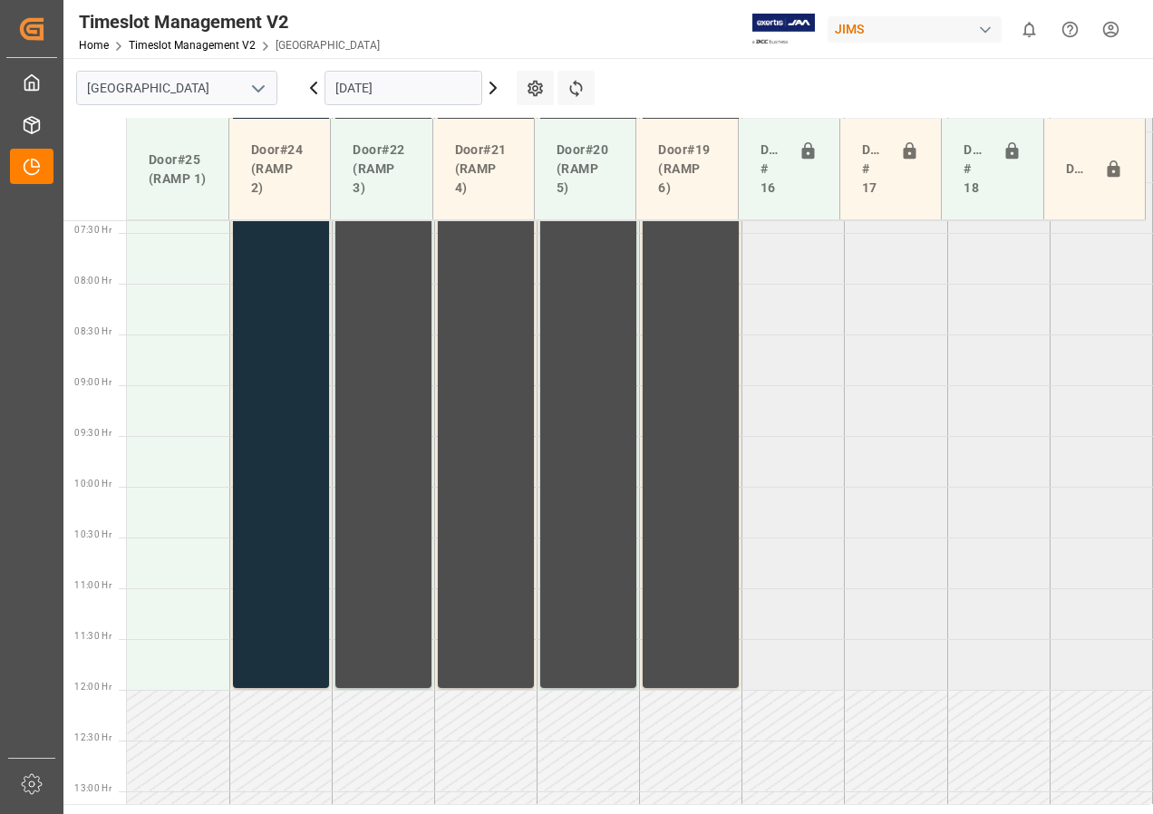
scroll to position [718, 0]
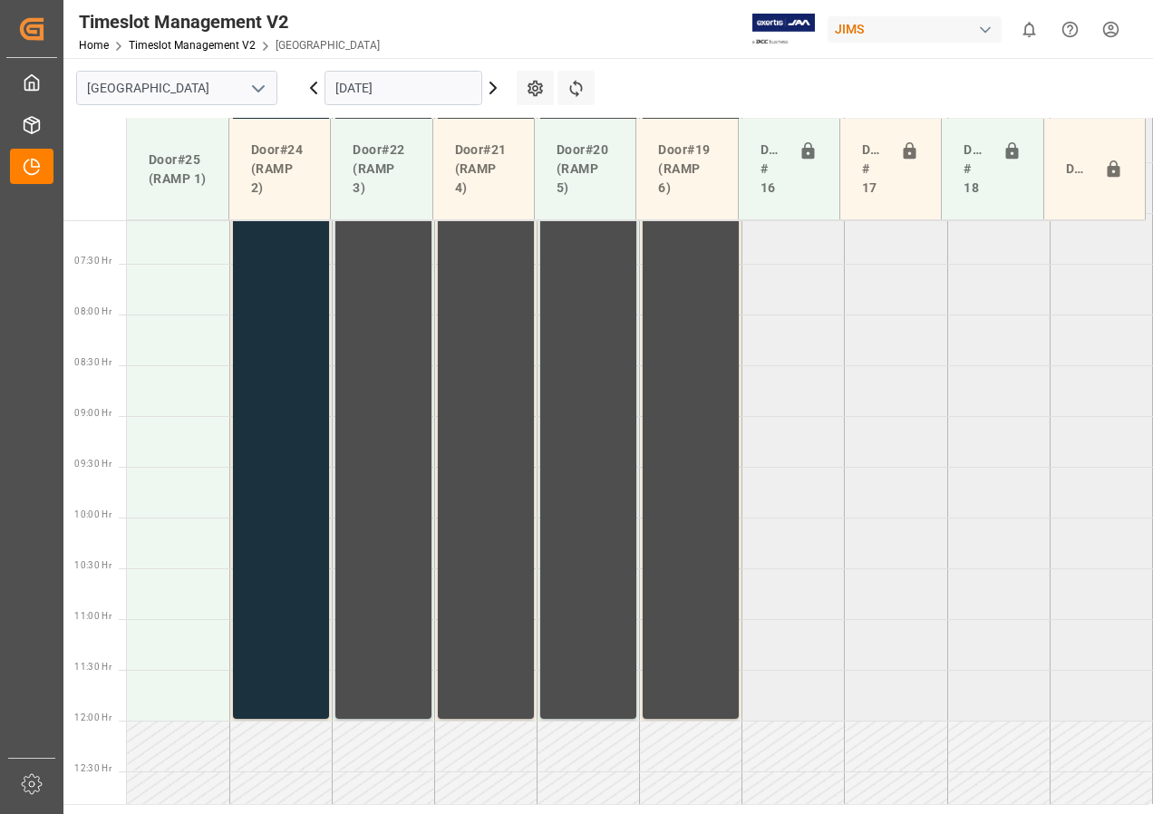
click at [354, 93] on input "[DATE]" at bounding box center [403, 88] width 158 height 34
